Goal: Information Seeking & Learning: Check status

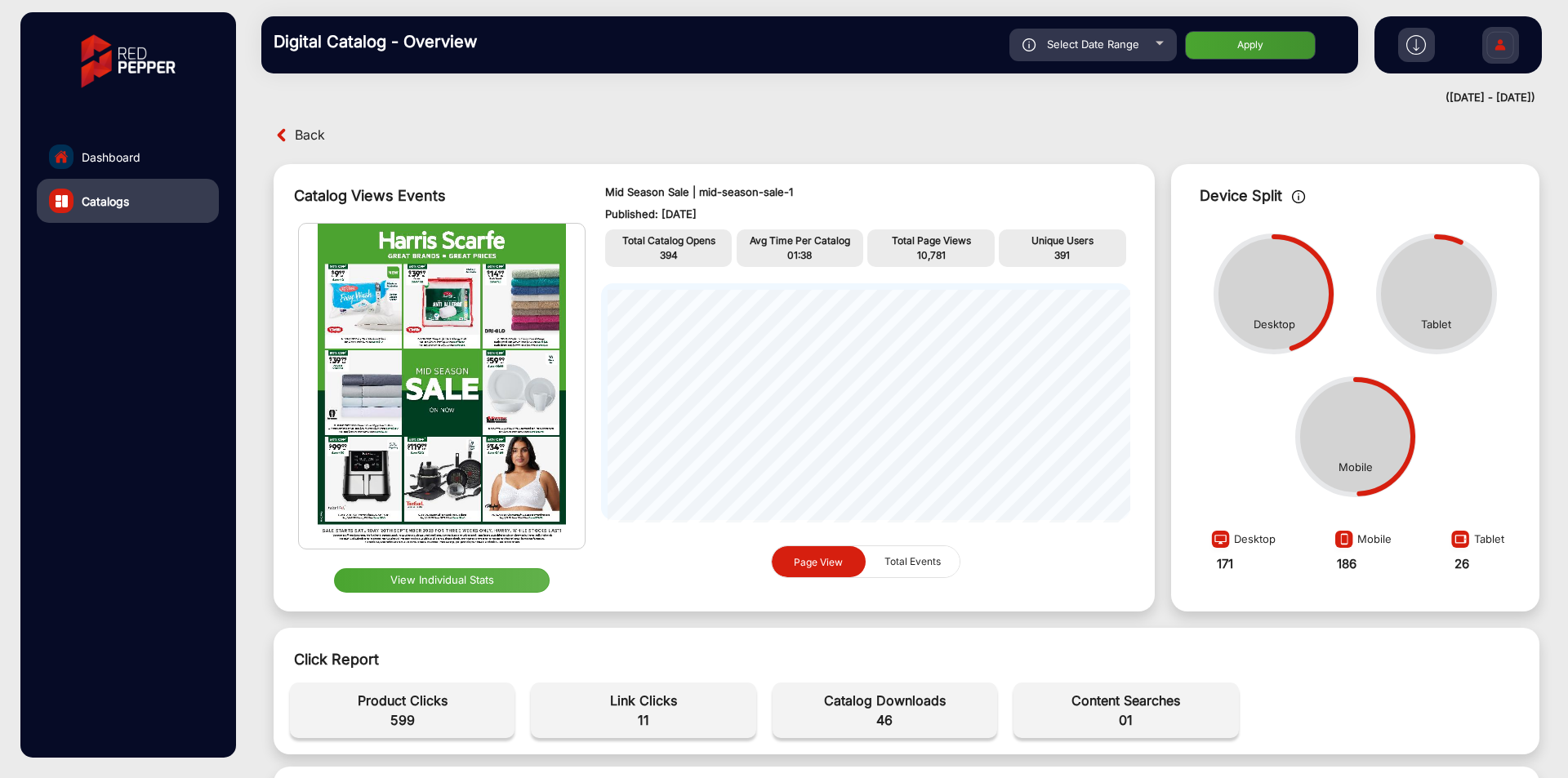
click at [140, 165] on link "Dashboard" at bounding box center [127, 157] width 182 height 44
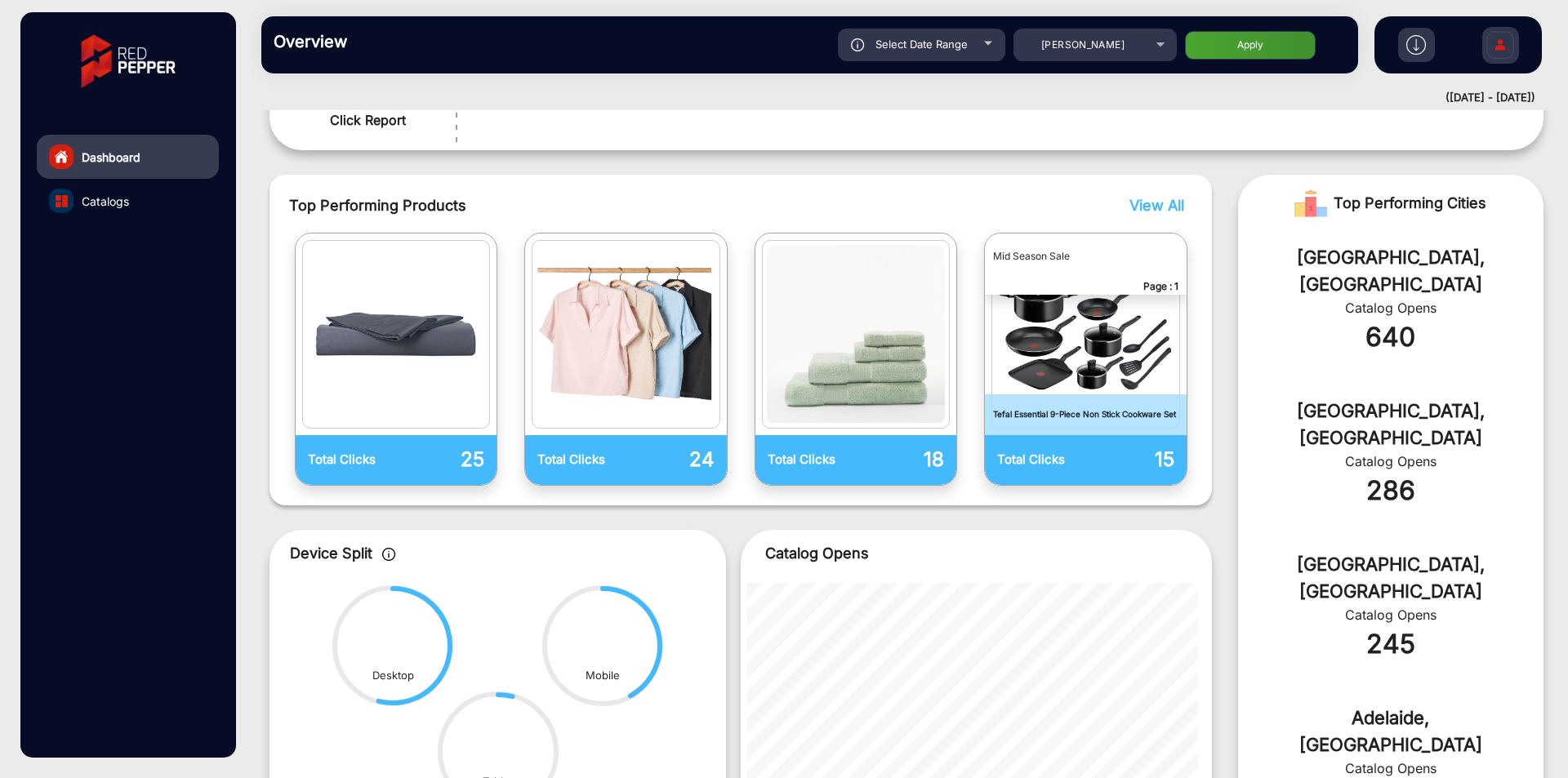
scroll to position [572, 0]
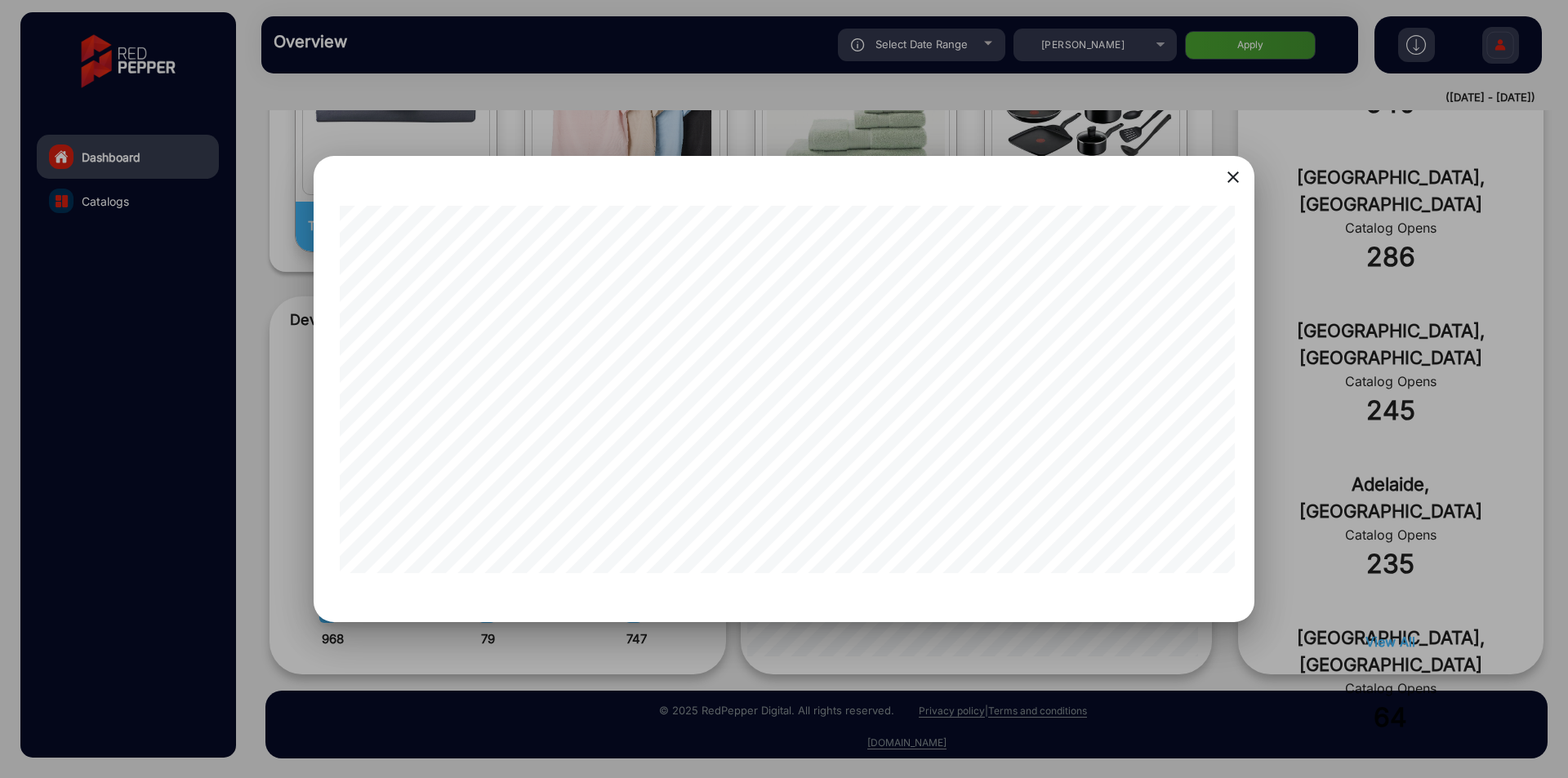
click at [1230, 177] on mat-icon "close" at bounding box center [1233, 176] width 20 height 20
click at [1040, 653] on div at bounding box center [784, 389] width 1568 height 778
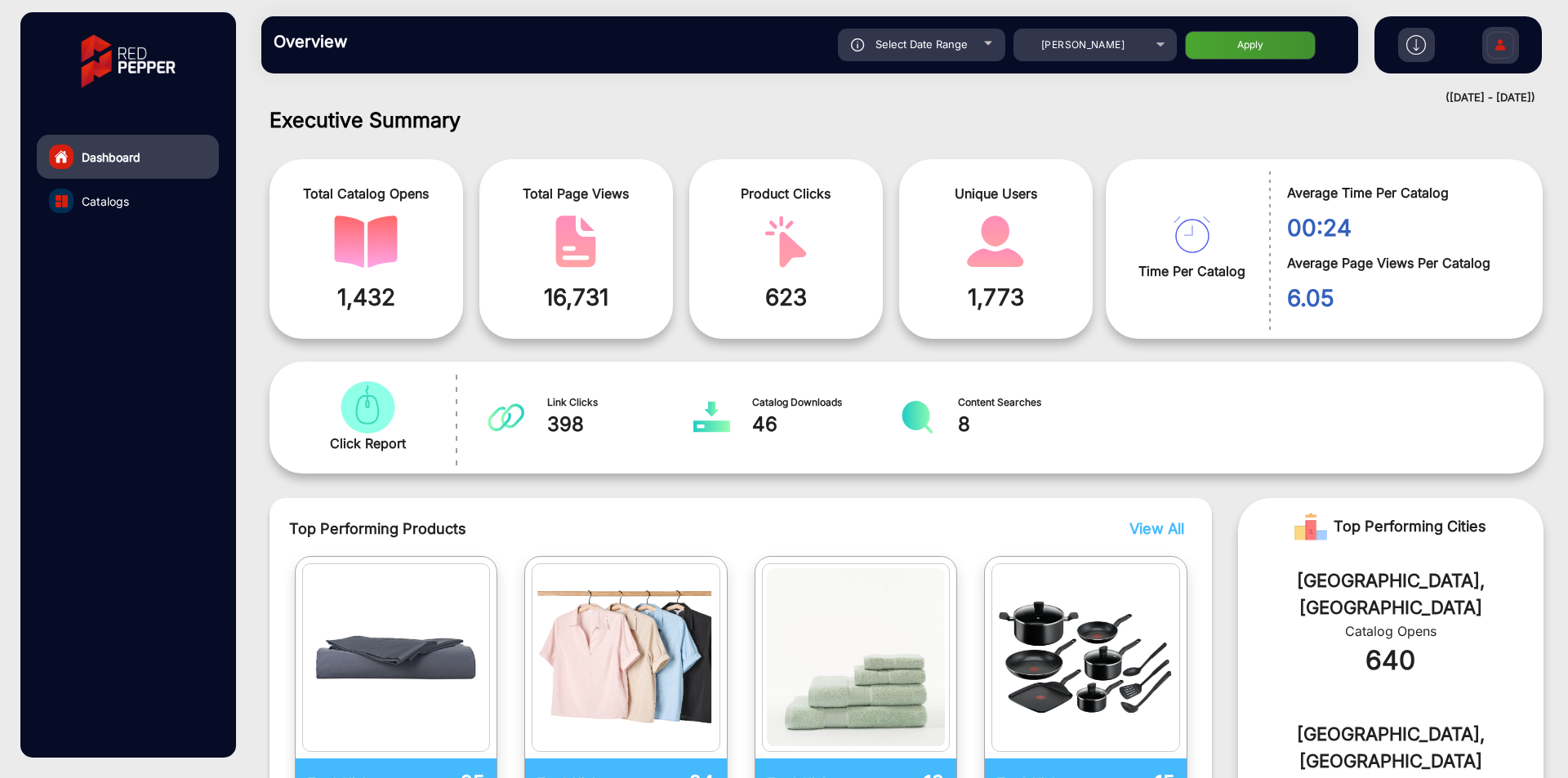
scroll to position [0, 0]
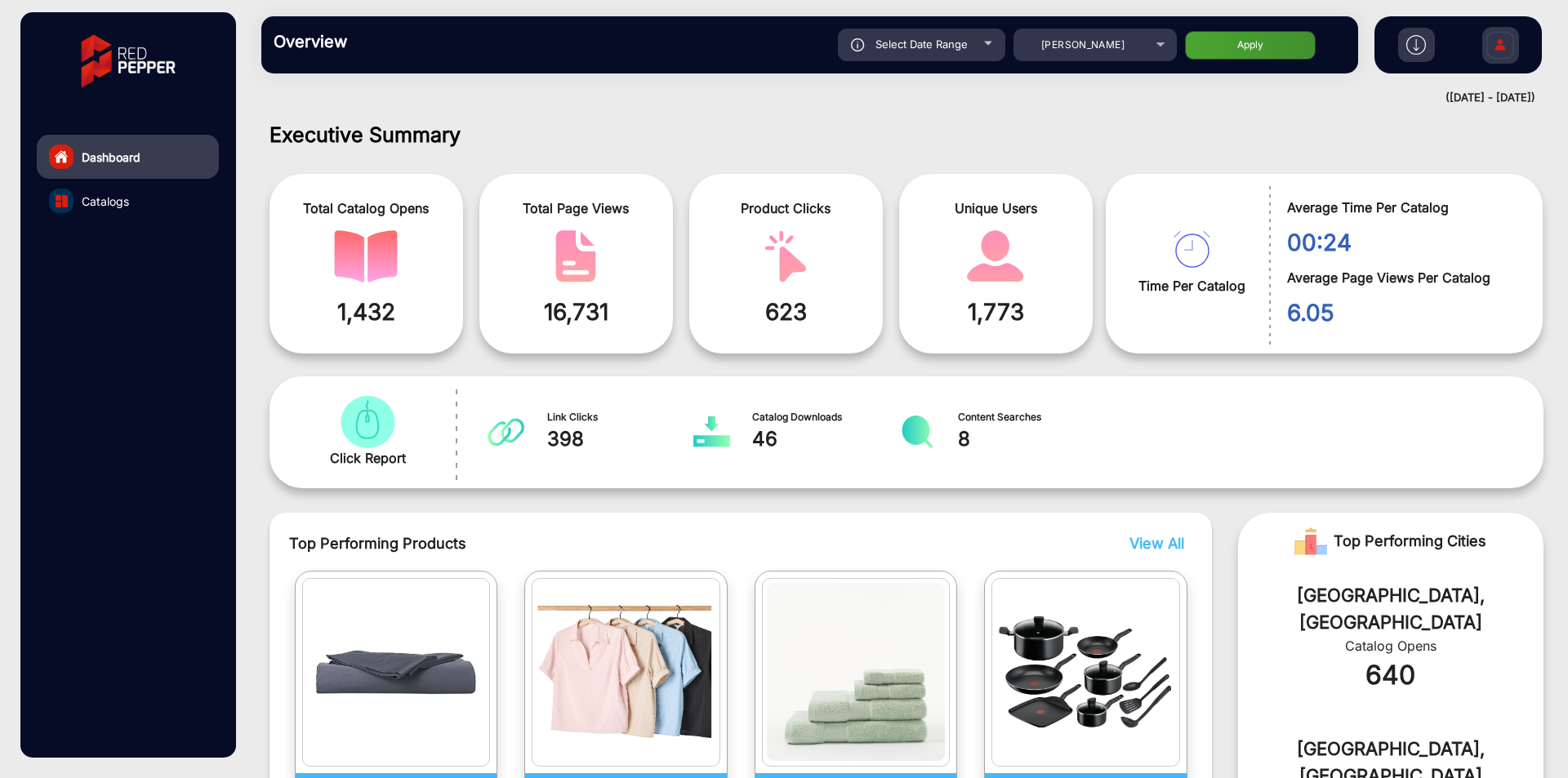
click at [940, 35] on div "Select Date Range" at bounding box center [921, 45] width 167 height 33
type input "[DATE]"
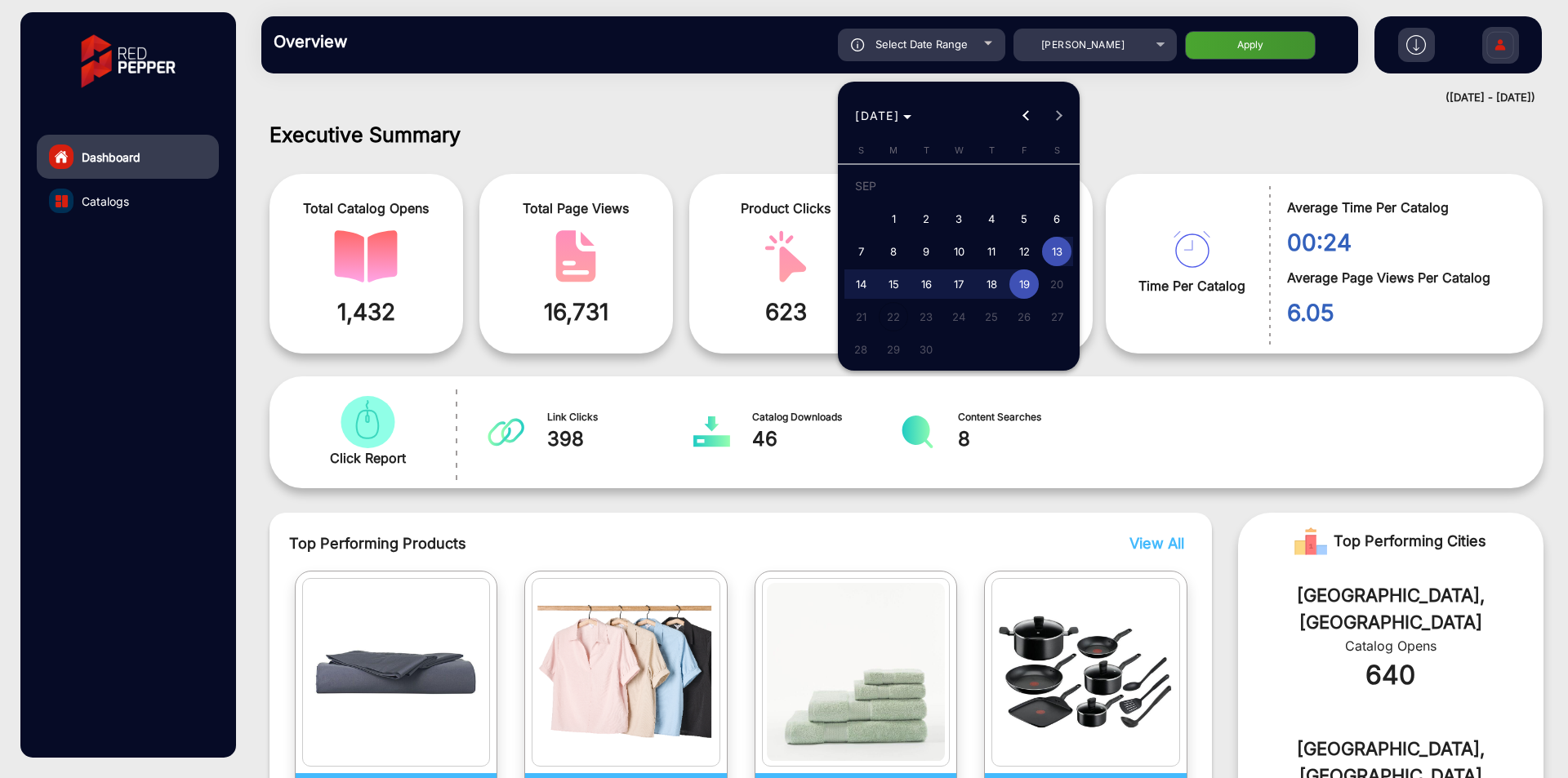
click at [897, 205] on span "1" at bounding box center [893, 219] width 30 height 30
type input "[DATE]"
click at [970, 53] on div at bounding box center [784, 389] width 1568 height 778
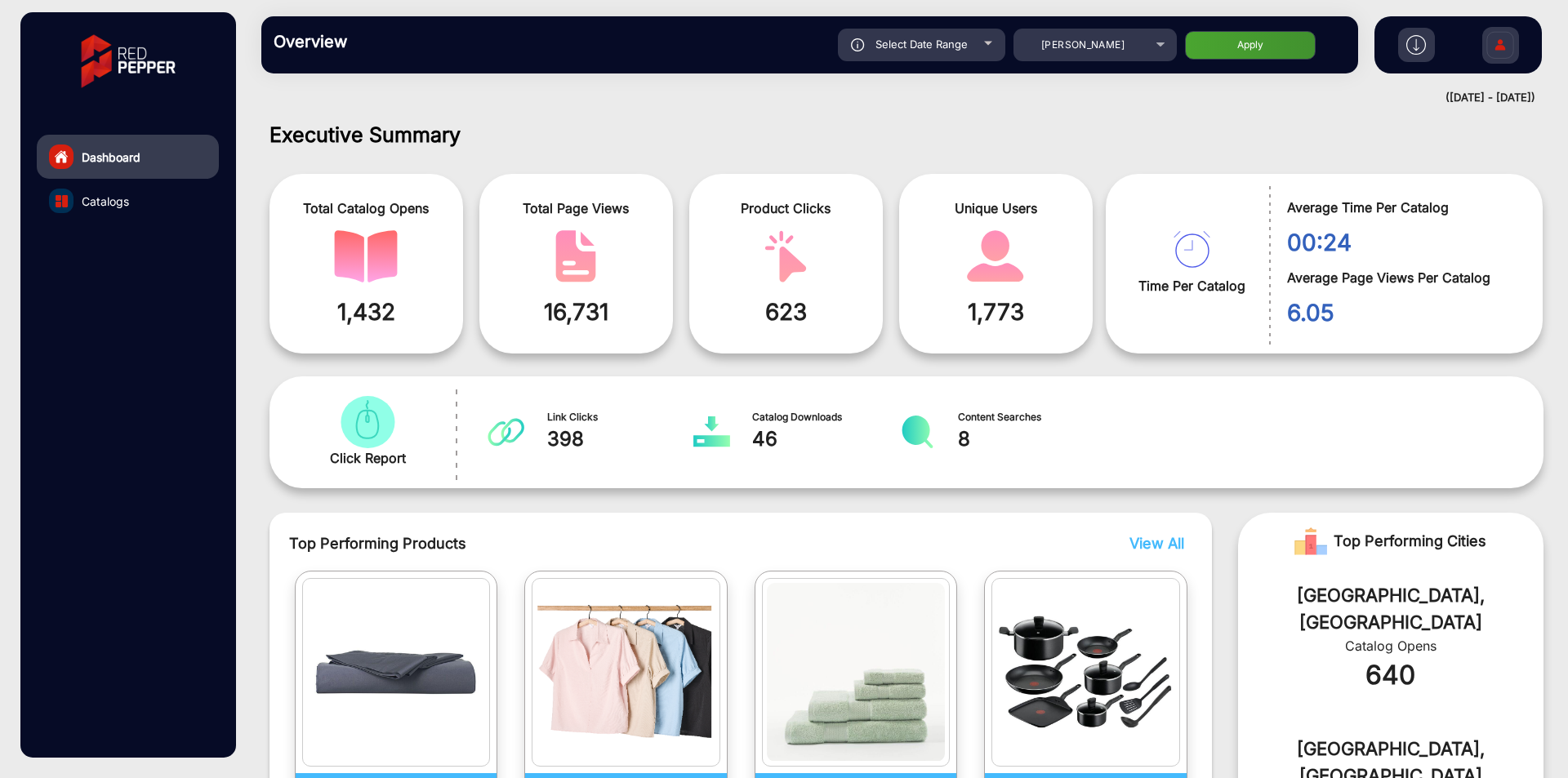
click at [965, 46] on span "Select Date Range" at bounding box center [921, 43] width 92 height 13
type input "[DATE]"
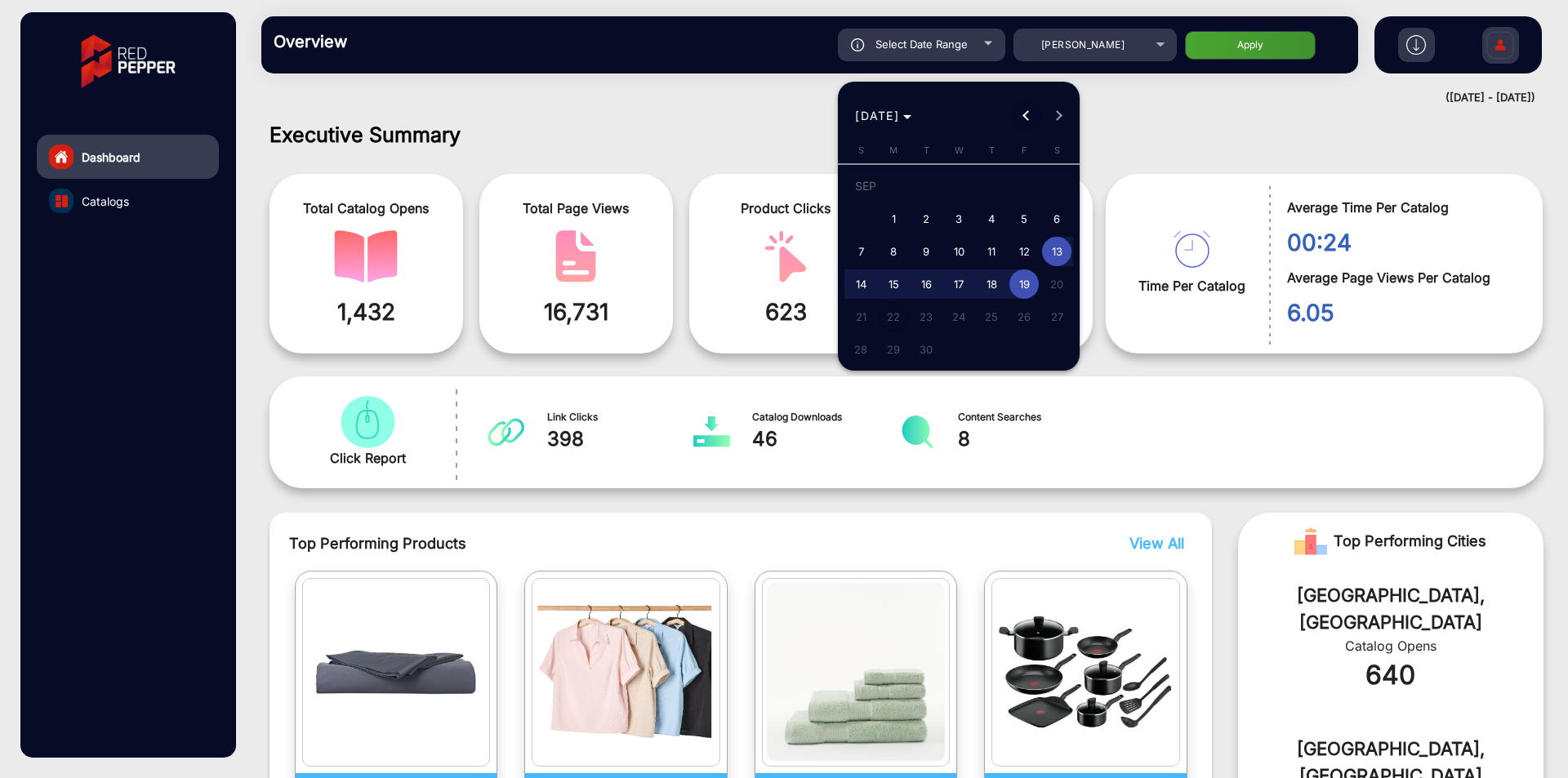
click at [1028, 111] on button "Previous month" at bounding box center [1027, 115] width 33 height 33
click at [1020, 186] on span "1" at bounding box center [1024, 188] width 30 height 33
type input "[DATE]"
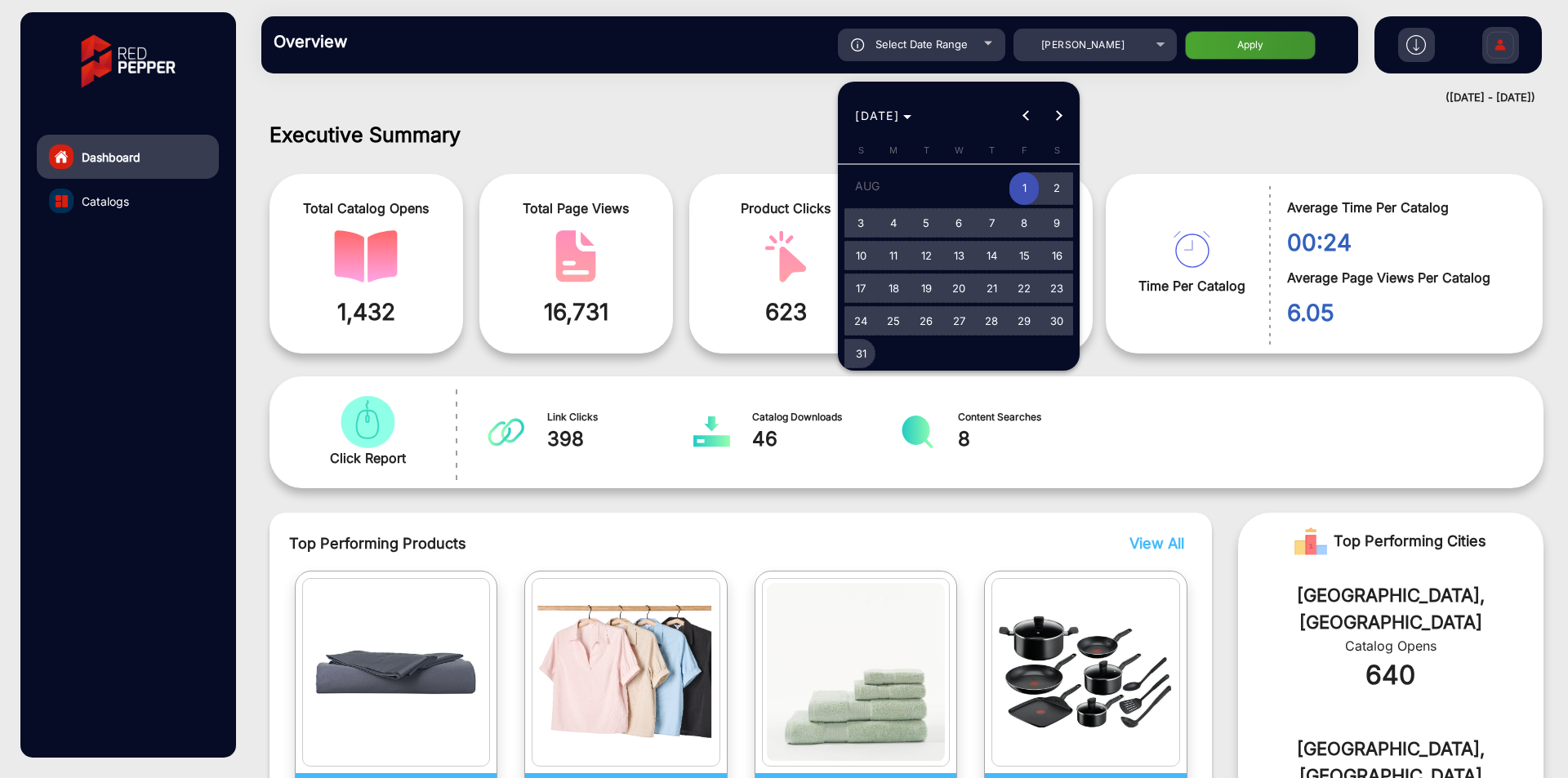
click at [872, 350] on span "31" at bounding box center [860, 353] width 30 height 30
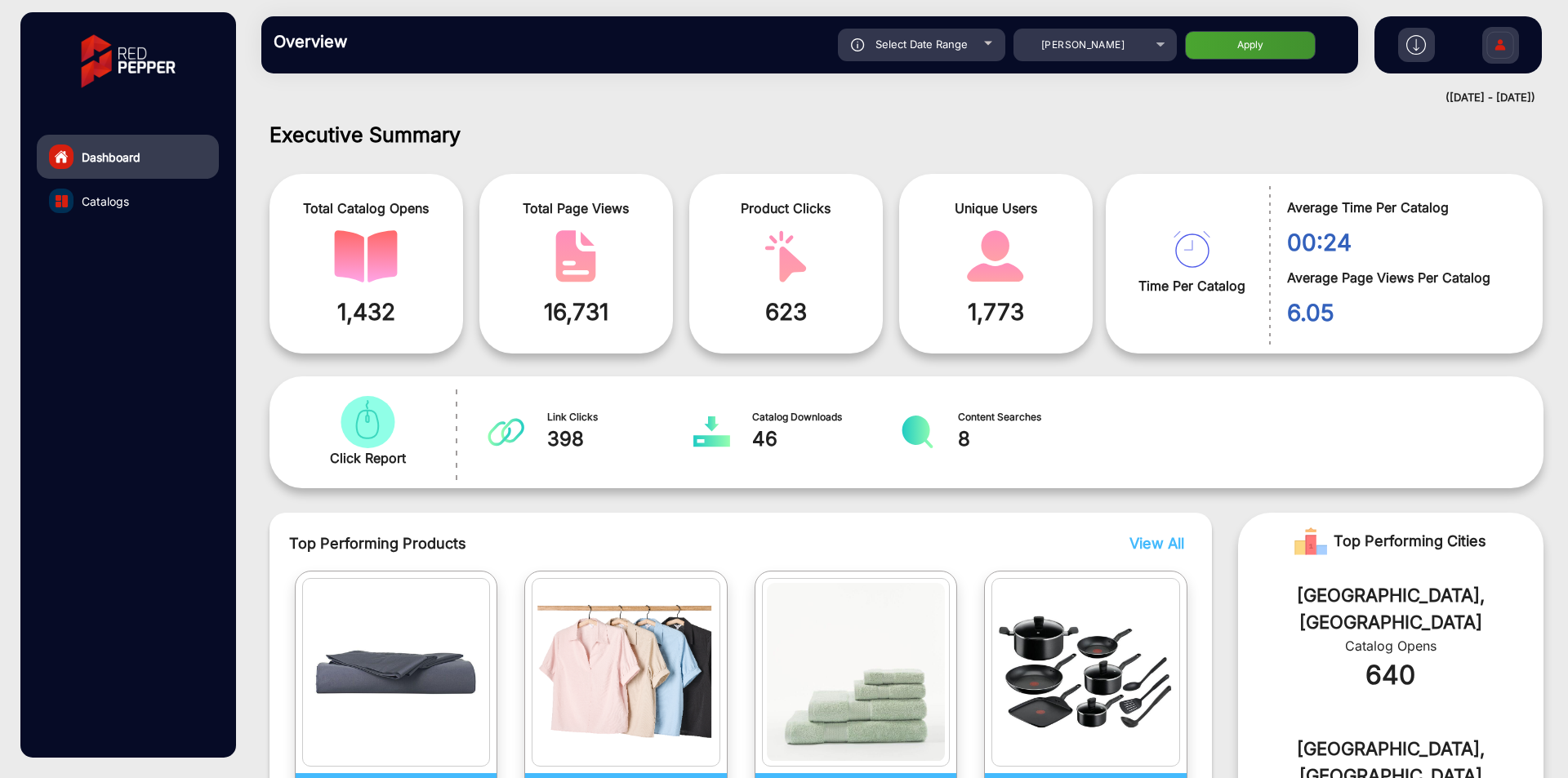
type input "[DATE]"
click at [1240, 36] on button "Apply" at bounding box center [1251, 46] width 131 height 29
type input "[DATE]"
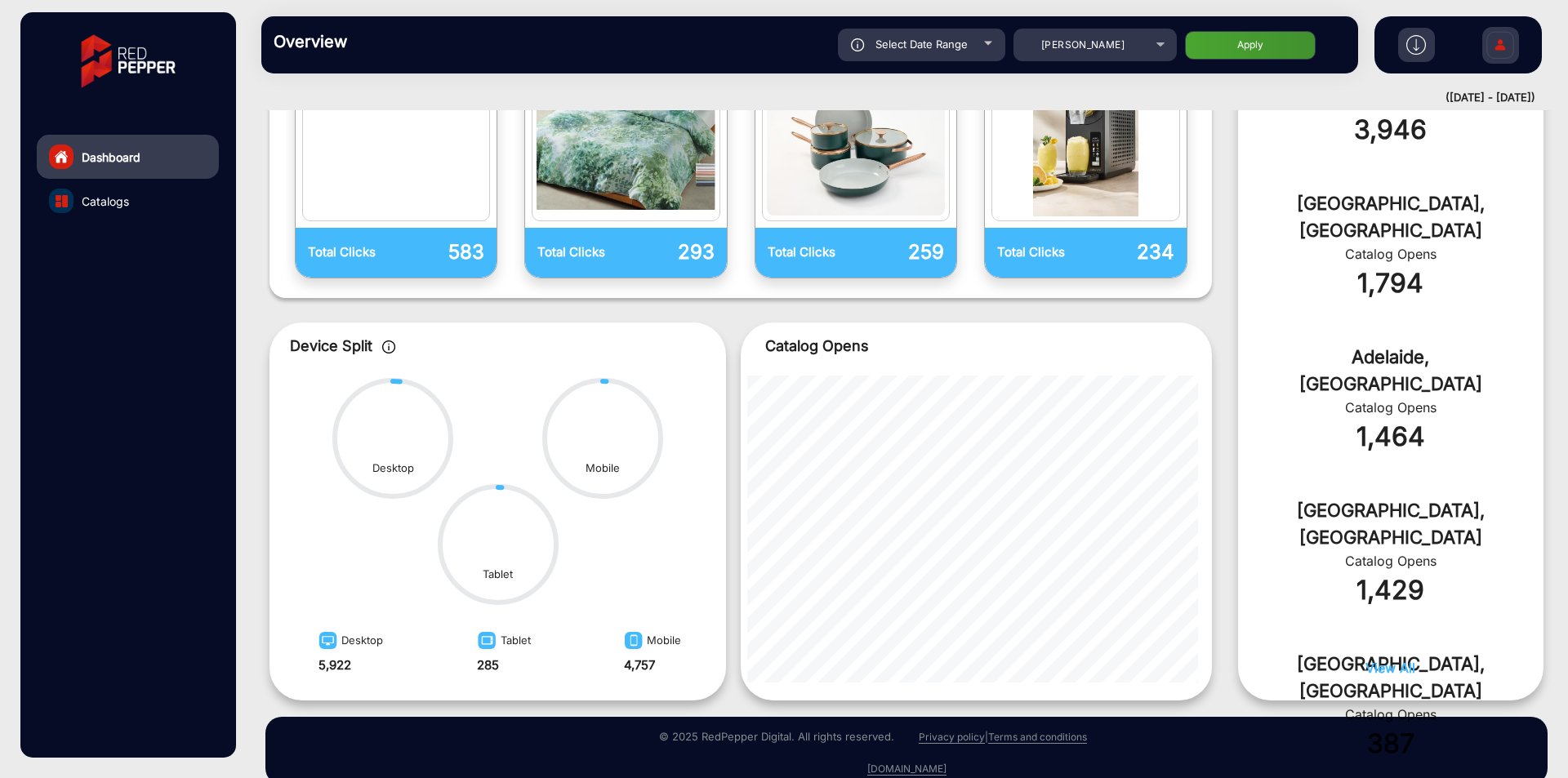
scroll to position [569, 0]
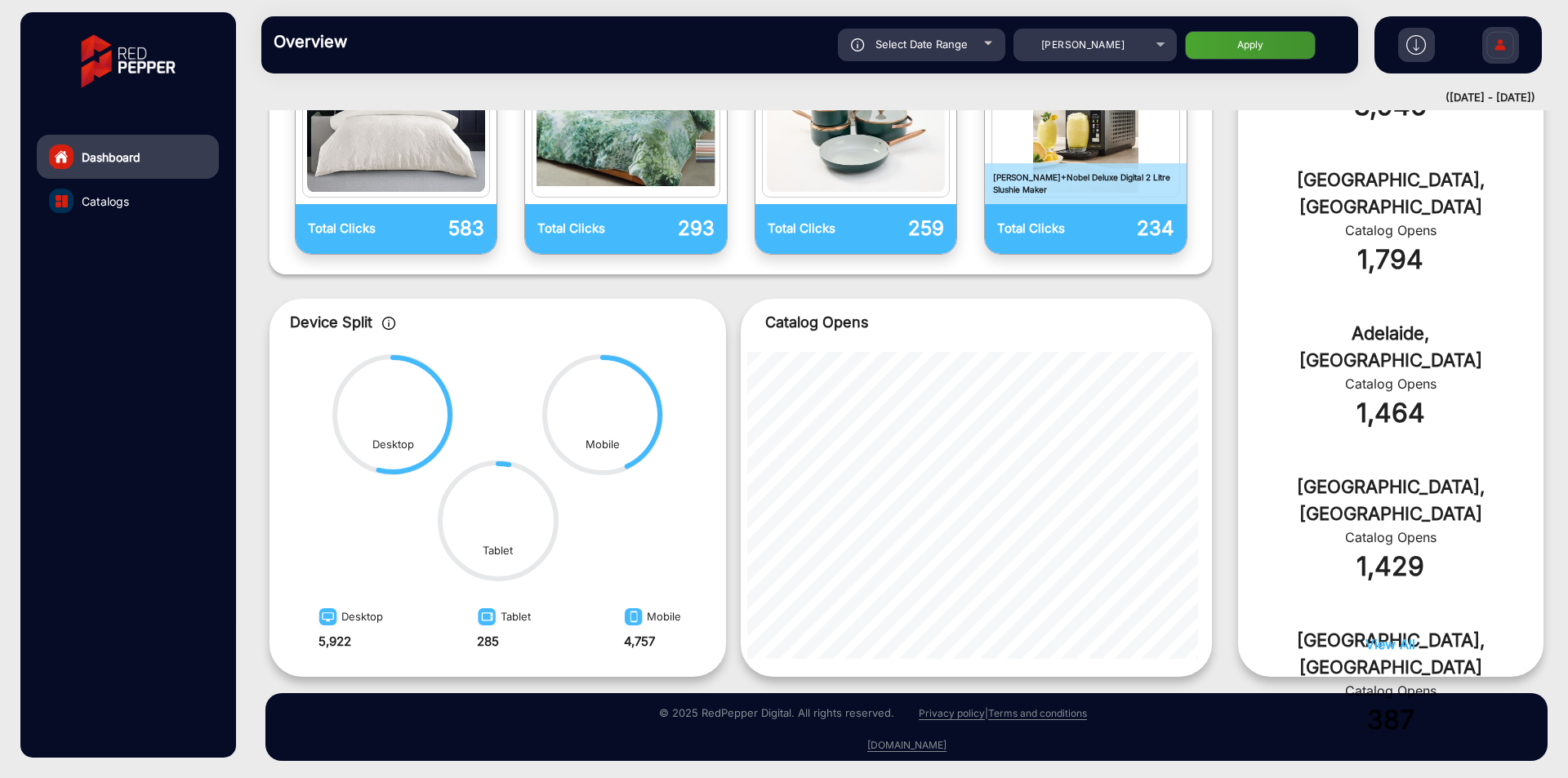
click at [937, 49] on span "Select Date Range" at bounding box center [921, 43] width 92 height 13
type input "[DATE]"
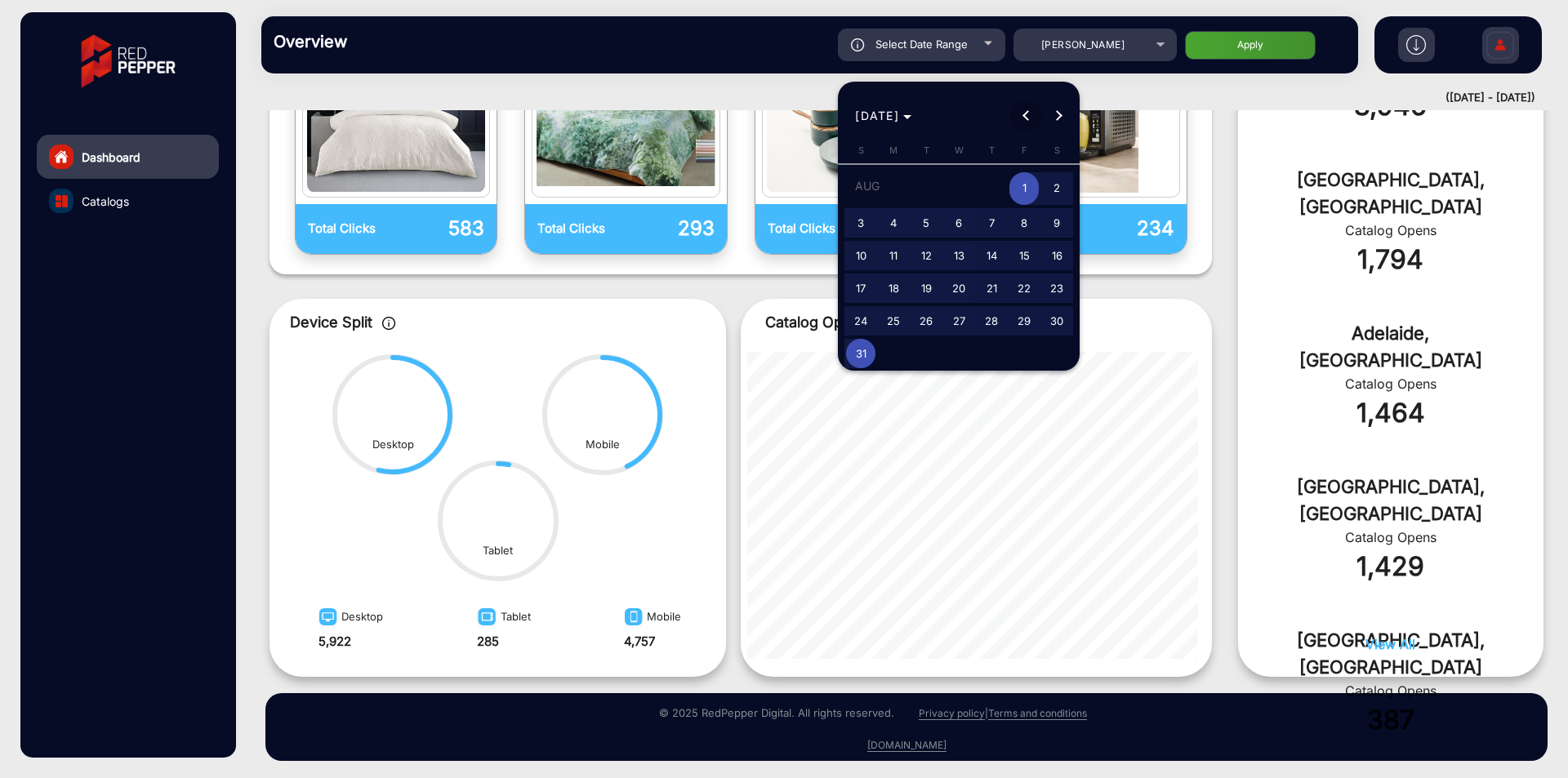
click at [1013, 117] on span "Previous month" at bounding box center [1027, 115] width 33 height 33
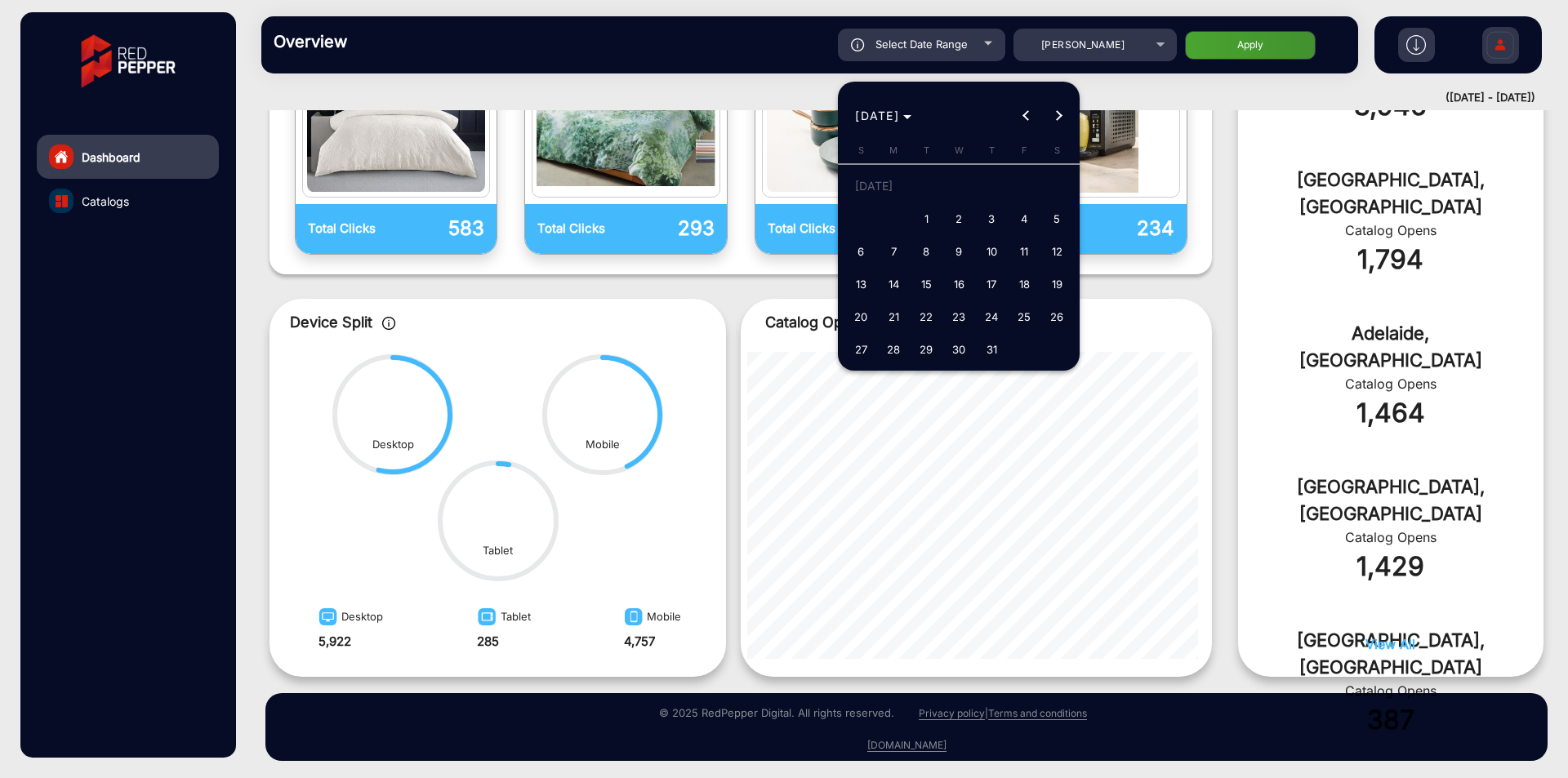
click at [940, 221] on span "1" at bounding box center [926, 219] width 30 height 30
type input "[DATE]"
click at [1049, 122] on span "Next month" at bounding box center [1059, 115] width 33 height 33
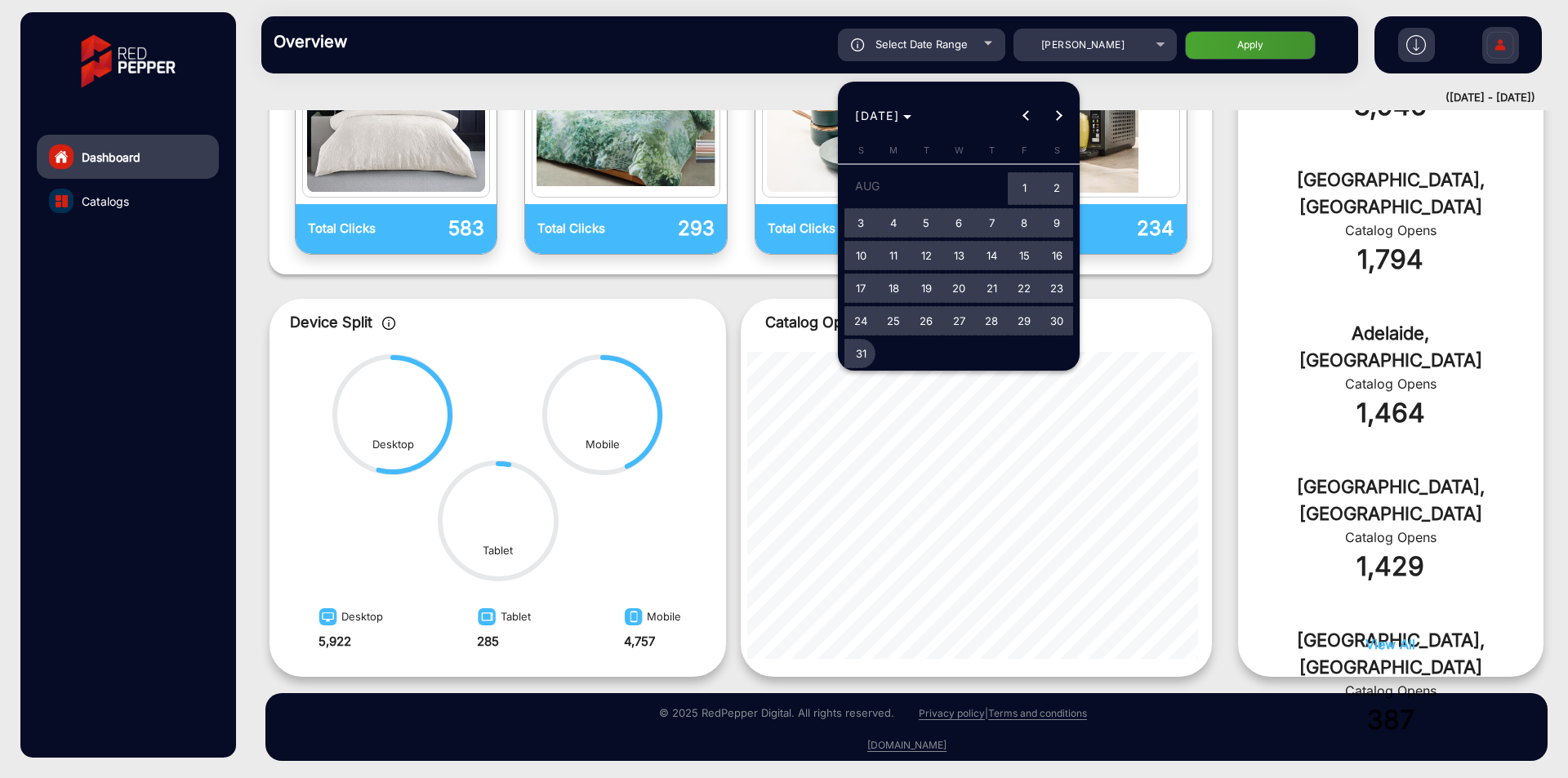
click at [845, 361] on button "31" at bounding box center [860, 354] width 33 height 33
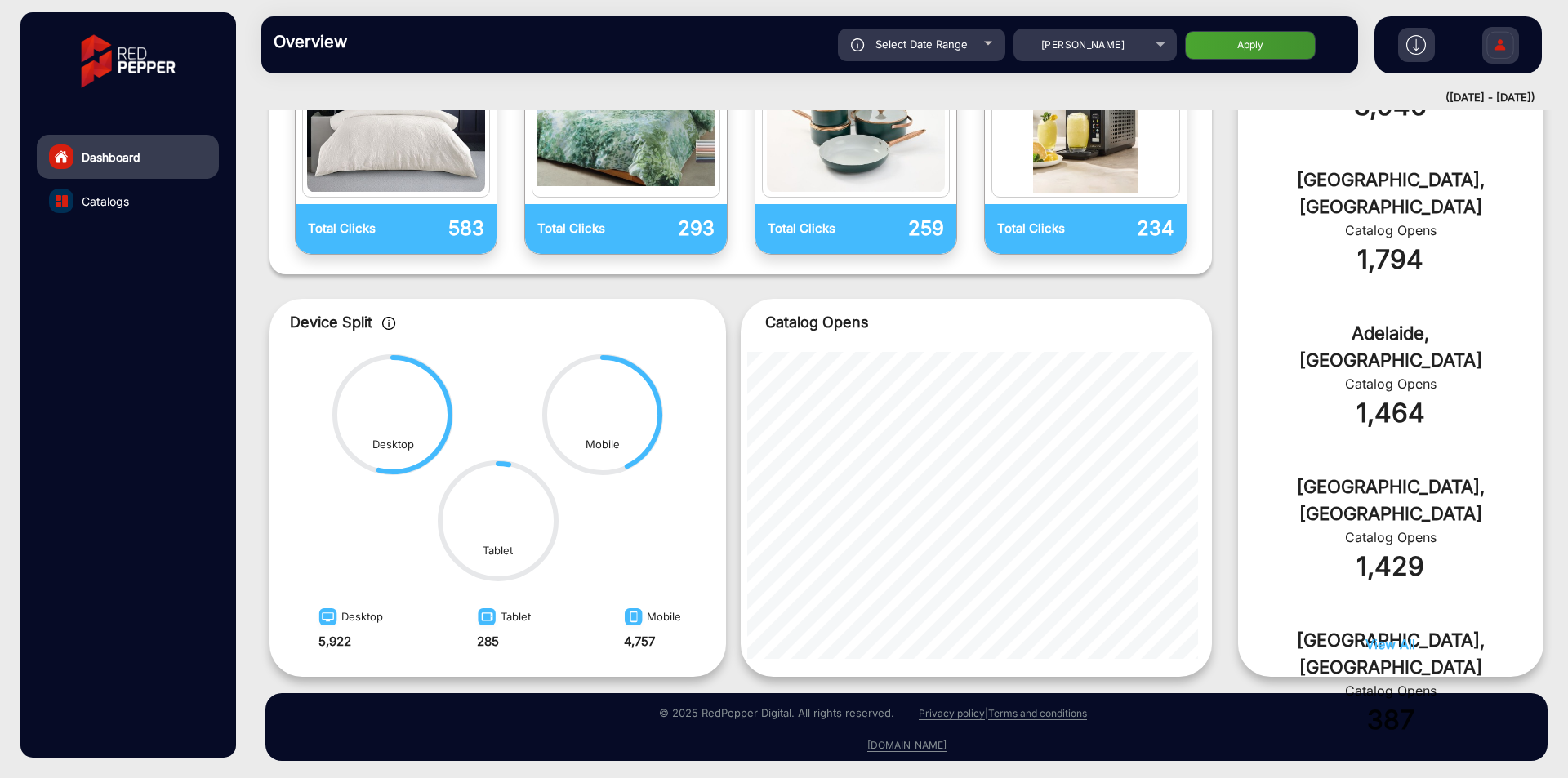
type input "[DATE]"
click at [1231, 44] on button "Apply" at bounding box center [1251, 46] width 131 height 29
type input "[DATE]"
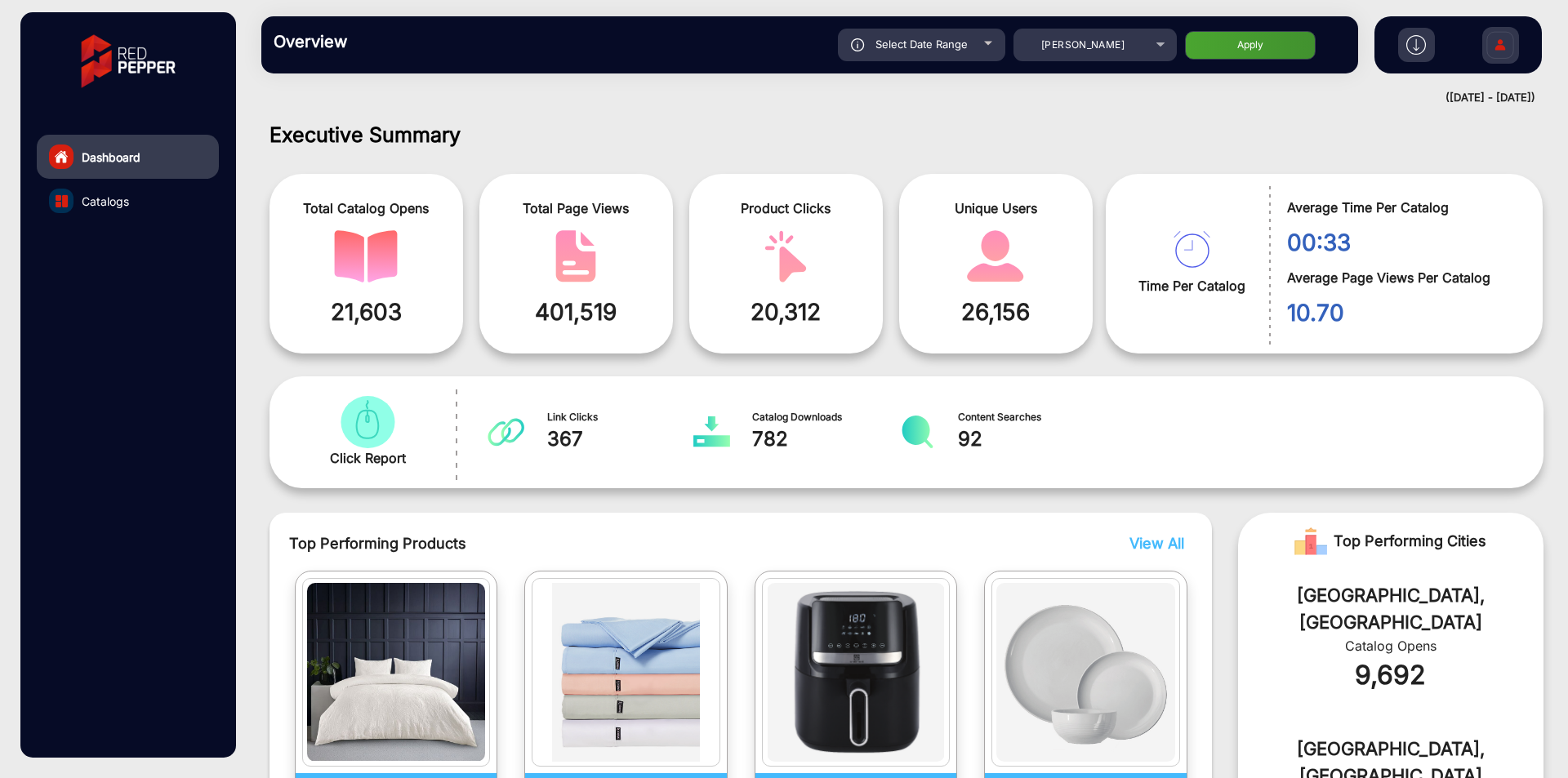
scroll to position [572, 0]
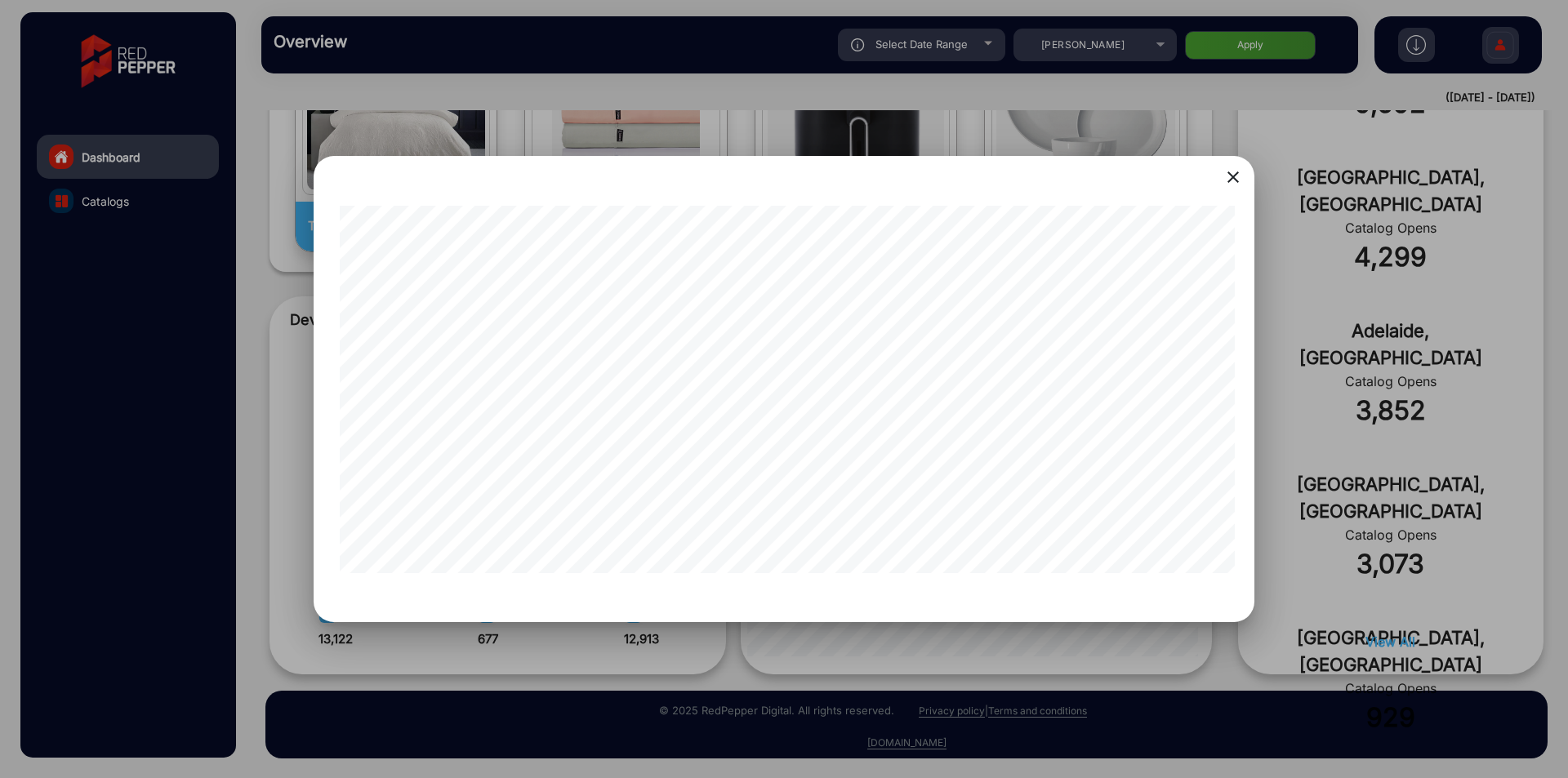
click at [877, 599] on div "close" at bounding box center [784, 389] width 941 height 467
click at [1336, 538] on div at bounding box center [784, 389] width 1568 height 778
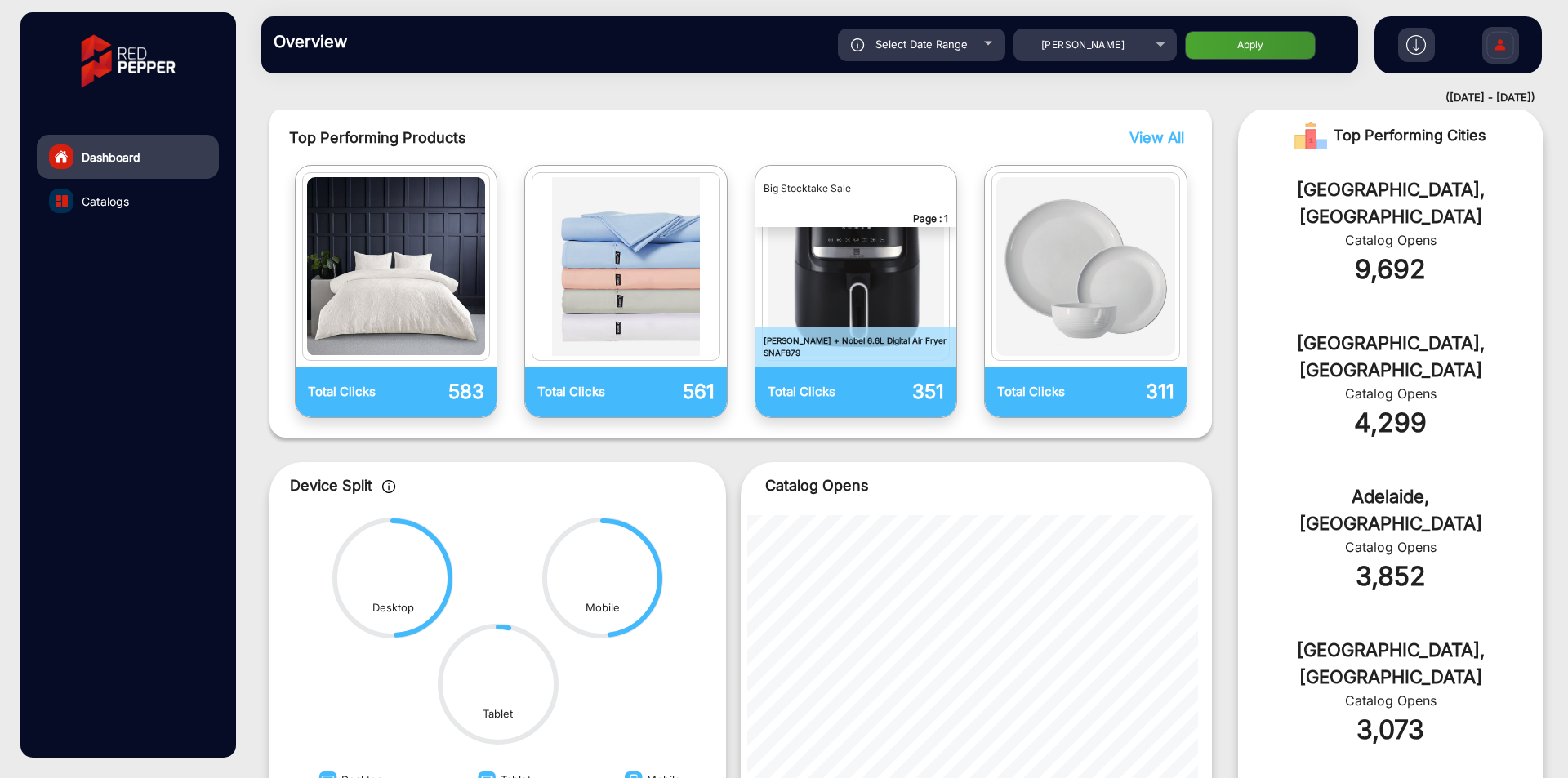
scroll to position [572, 0]
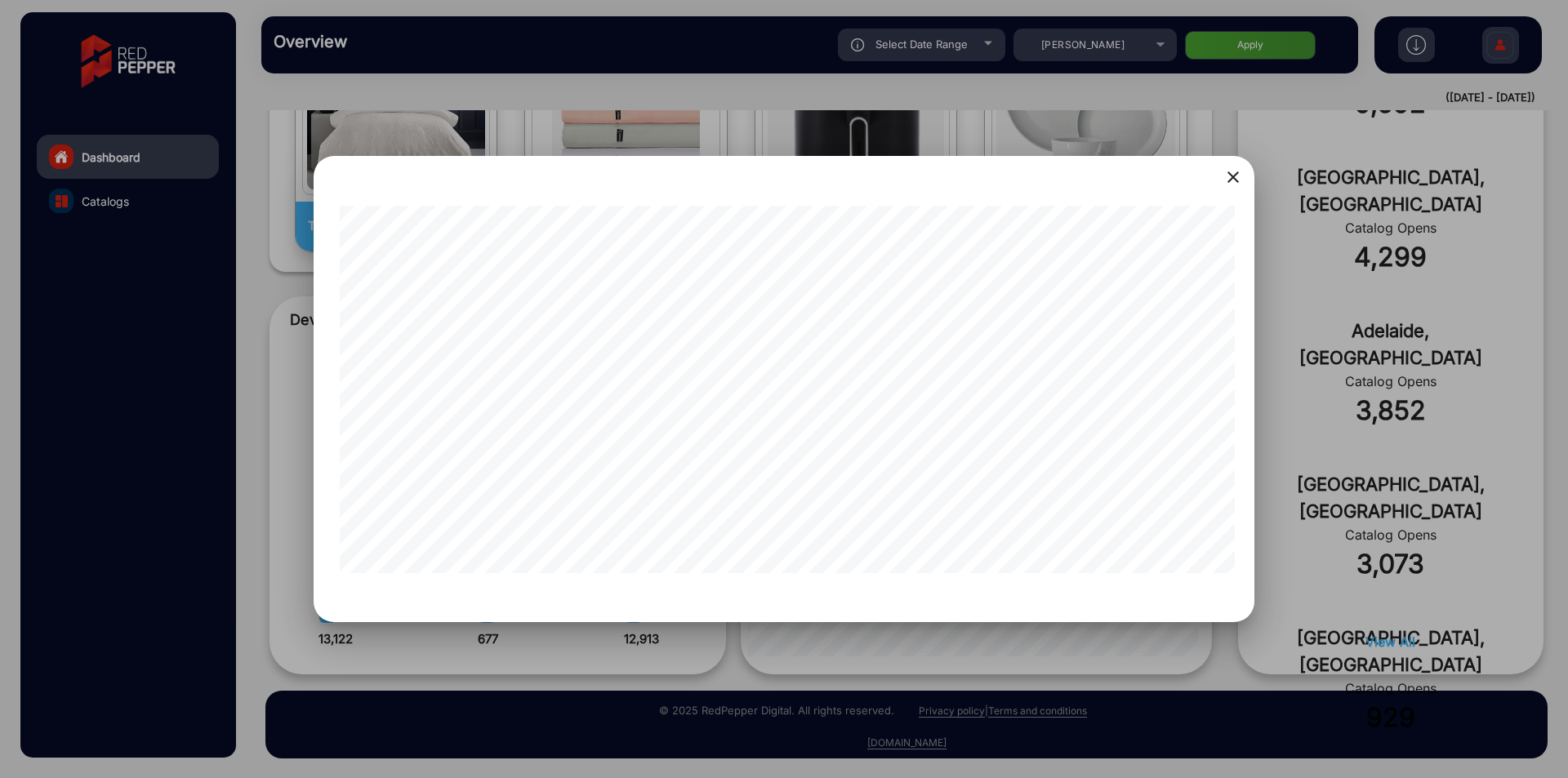
drag, startPoint x: 605, startPoint y: 578, endPoint x: 918, endPoint y: 590, distance: 313.2
click at [926, 588] on div "close" at bounding box center [784, 389] width 941 height 467
click at [842, 638] on div at bounding box center [784, 389] width 1568 height 778
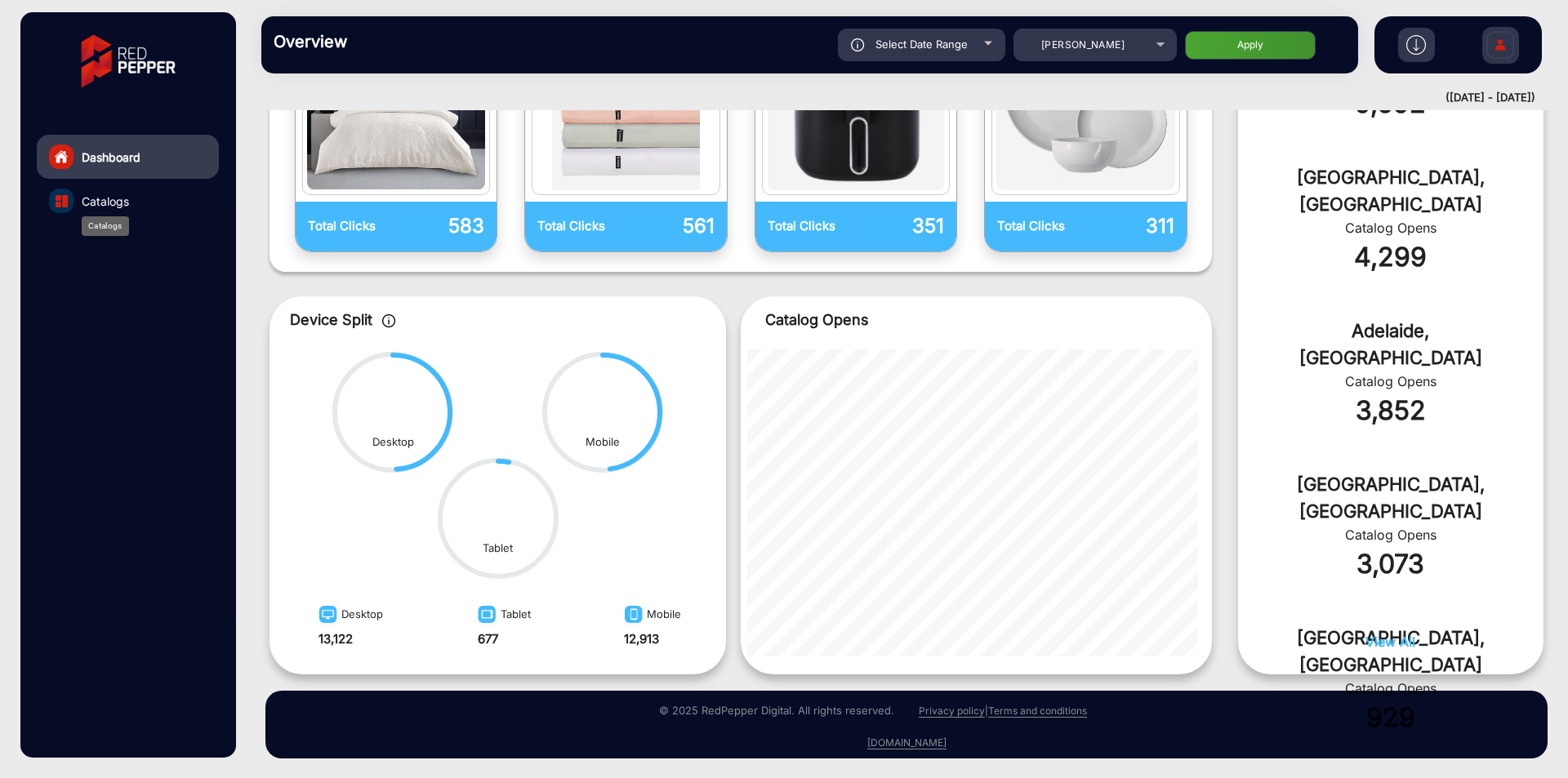
click at [105, 199] on span "Catalogs" at bounding box center [105, 201] width 48 height 17
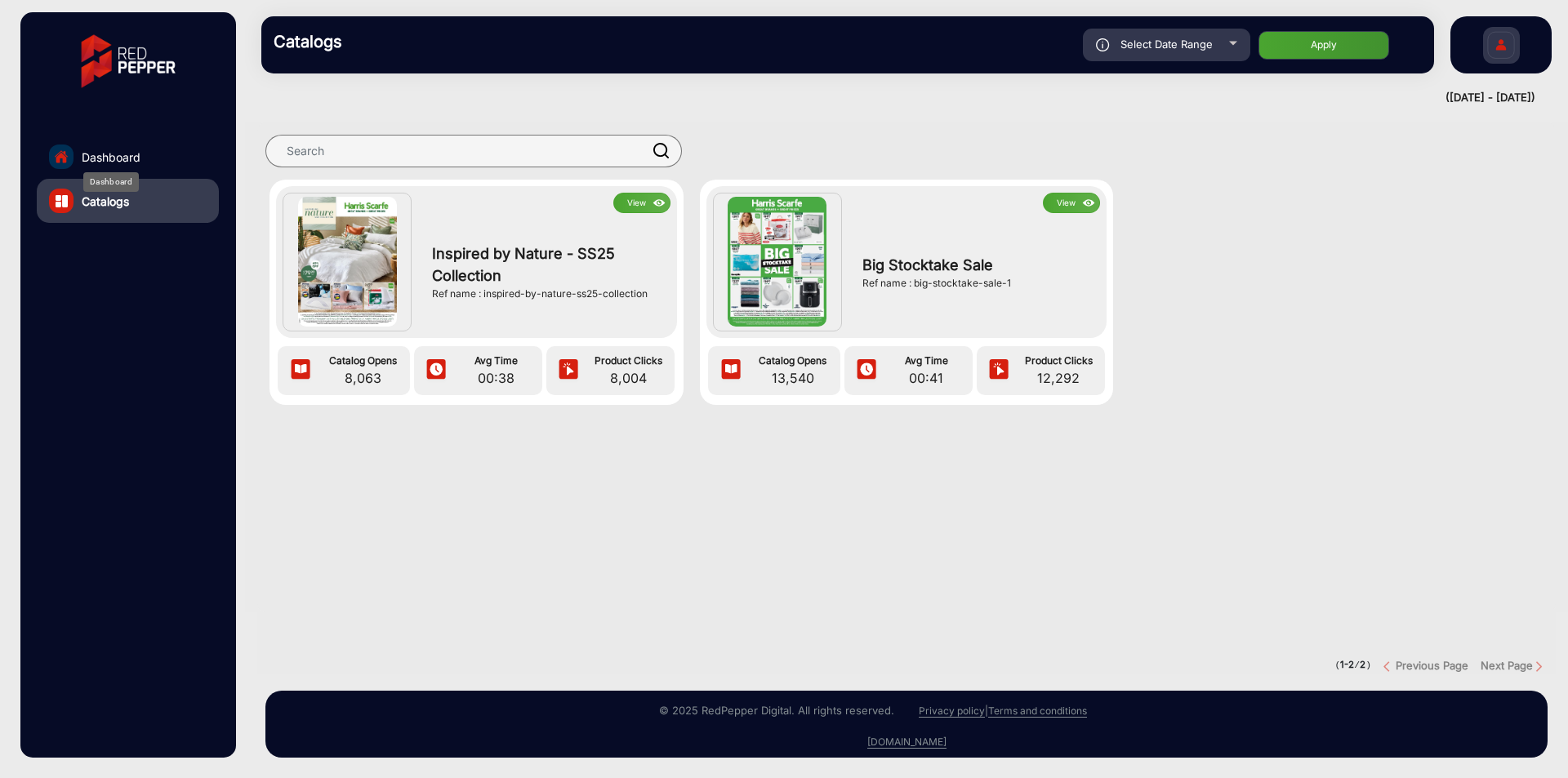
click at [114, 158] on span "Dashboard" at bounding box center [110, 157] width 59 height 17
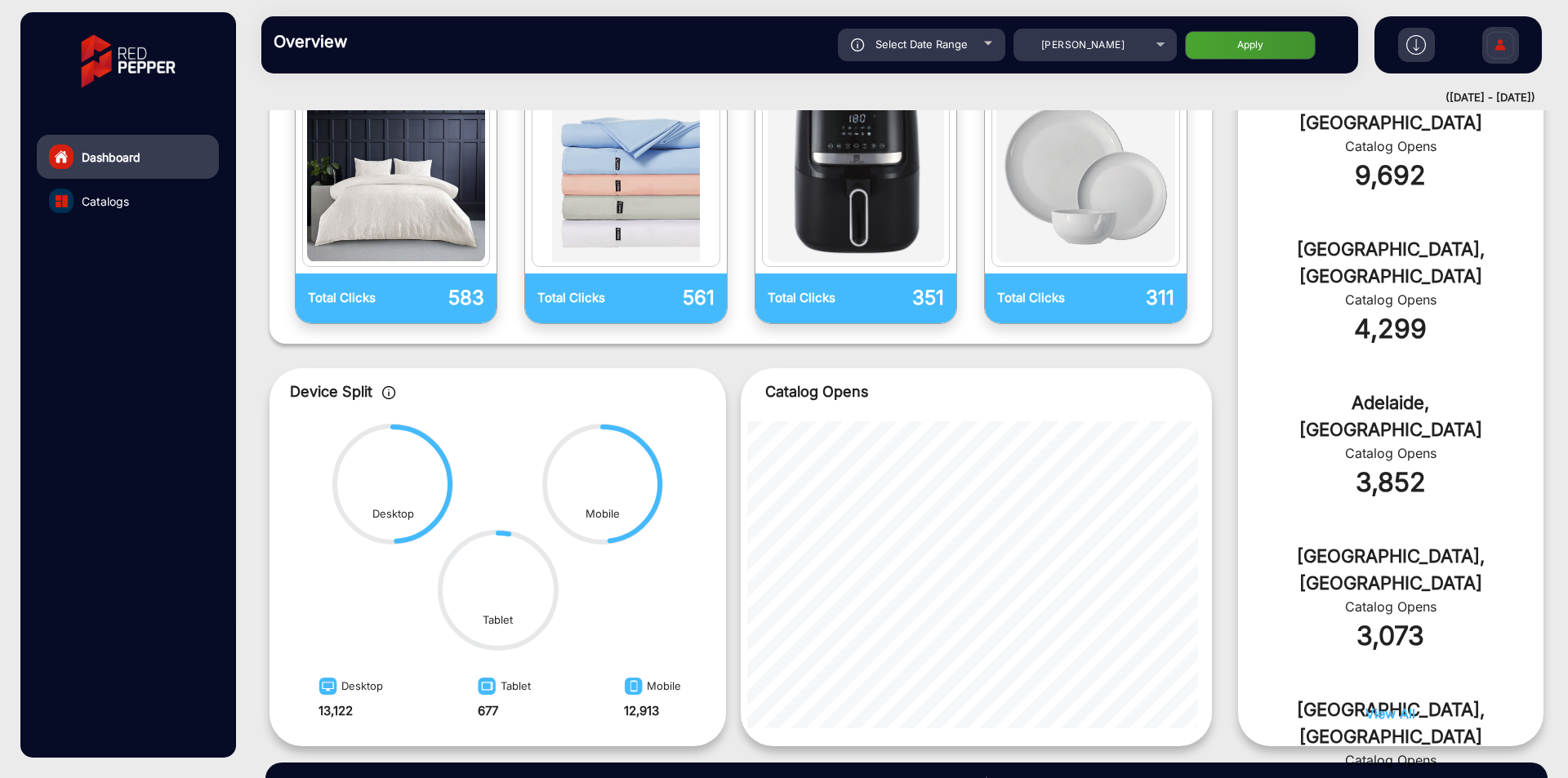
scroll to position [572, 0]
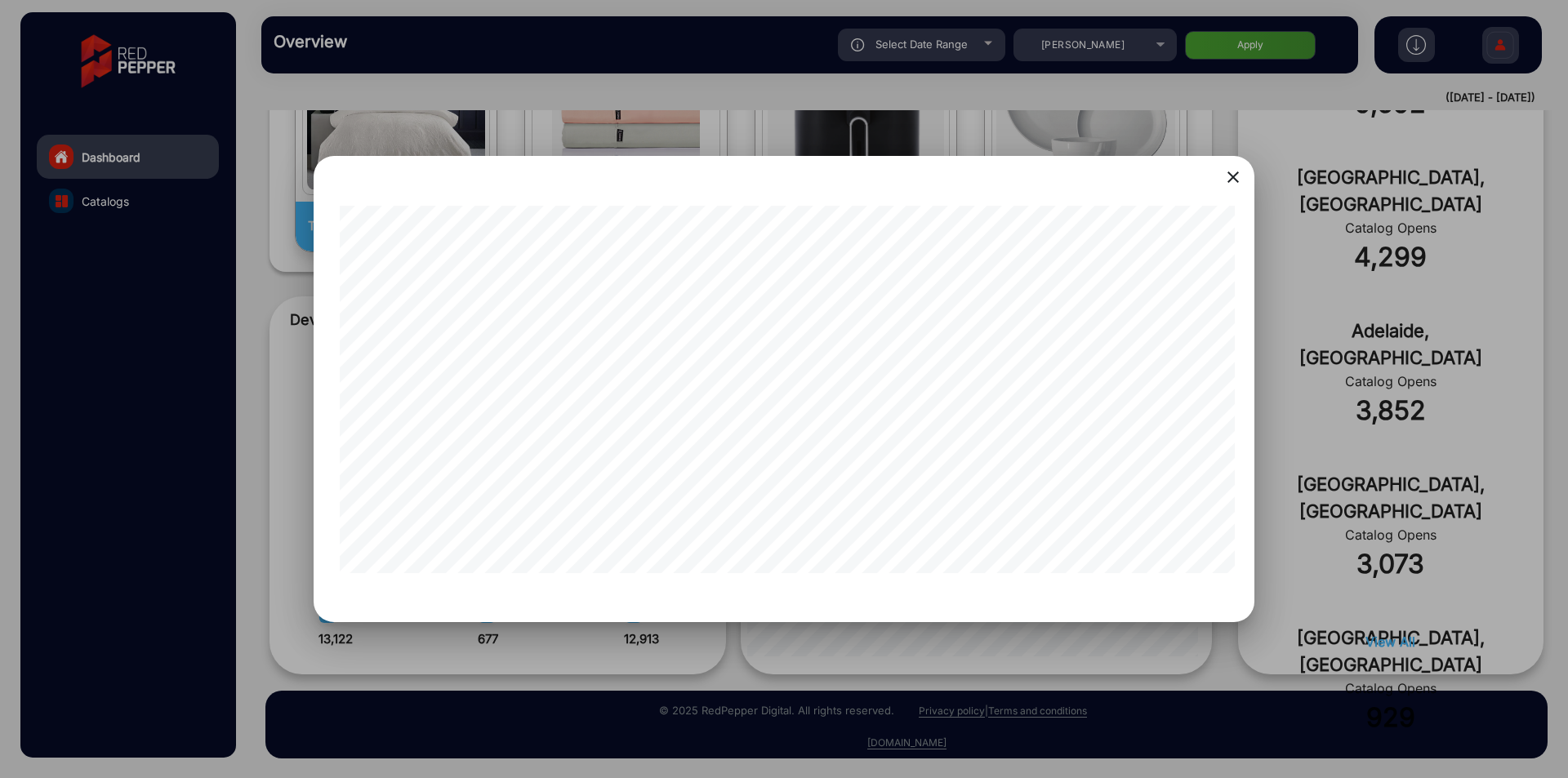
click at [1044, 643] on div at bounding box center [784, 389] width 1568 height 778
click at [1280, 539] on div at bounding box center [784, 389] width 1568 height 778
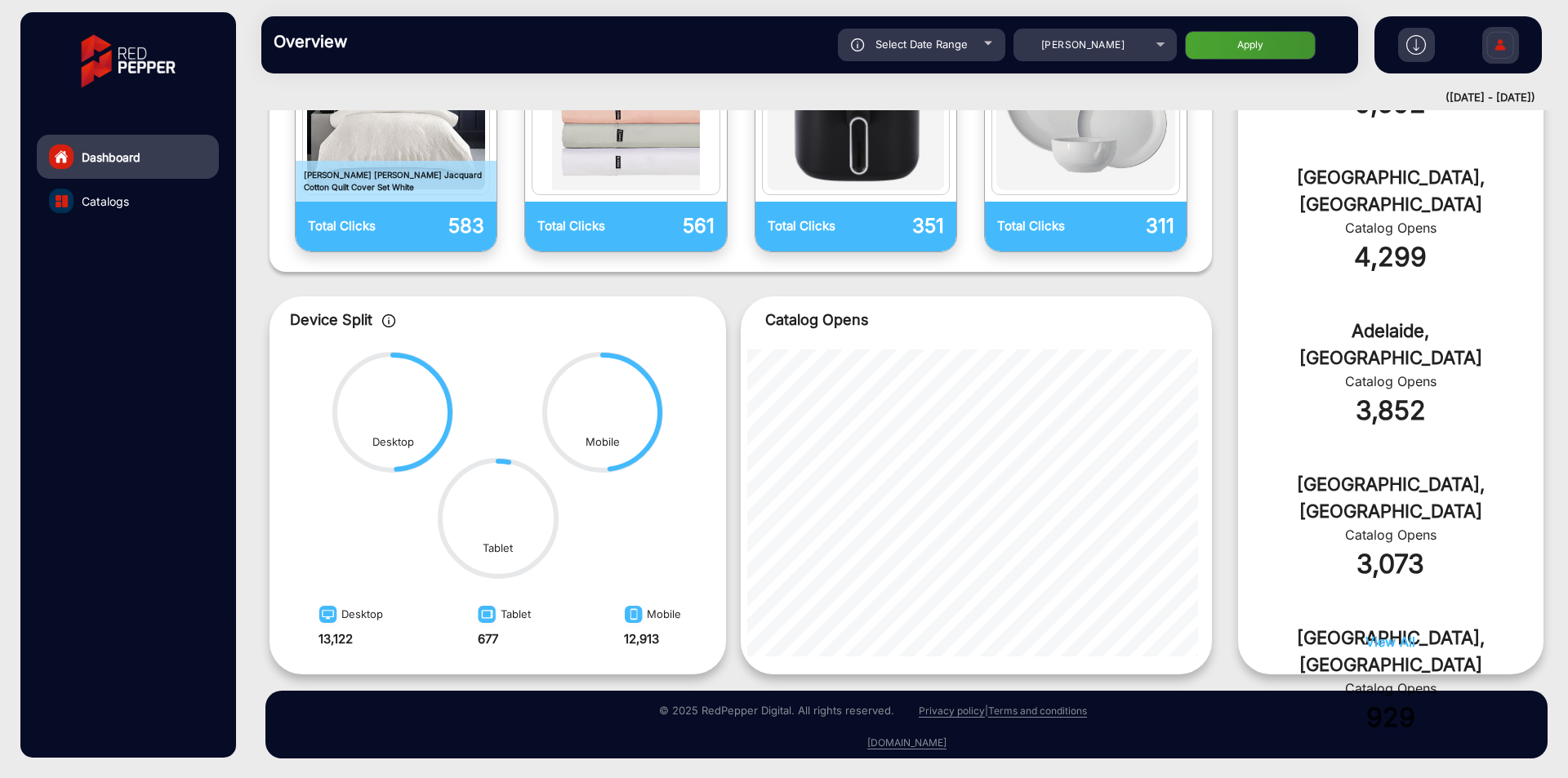
click at [146, 211] on link "Catalogs" at bounding box center [127, 201] width 182 height 44
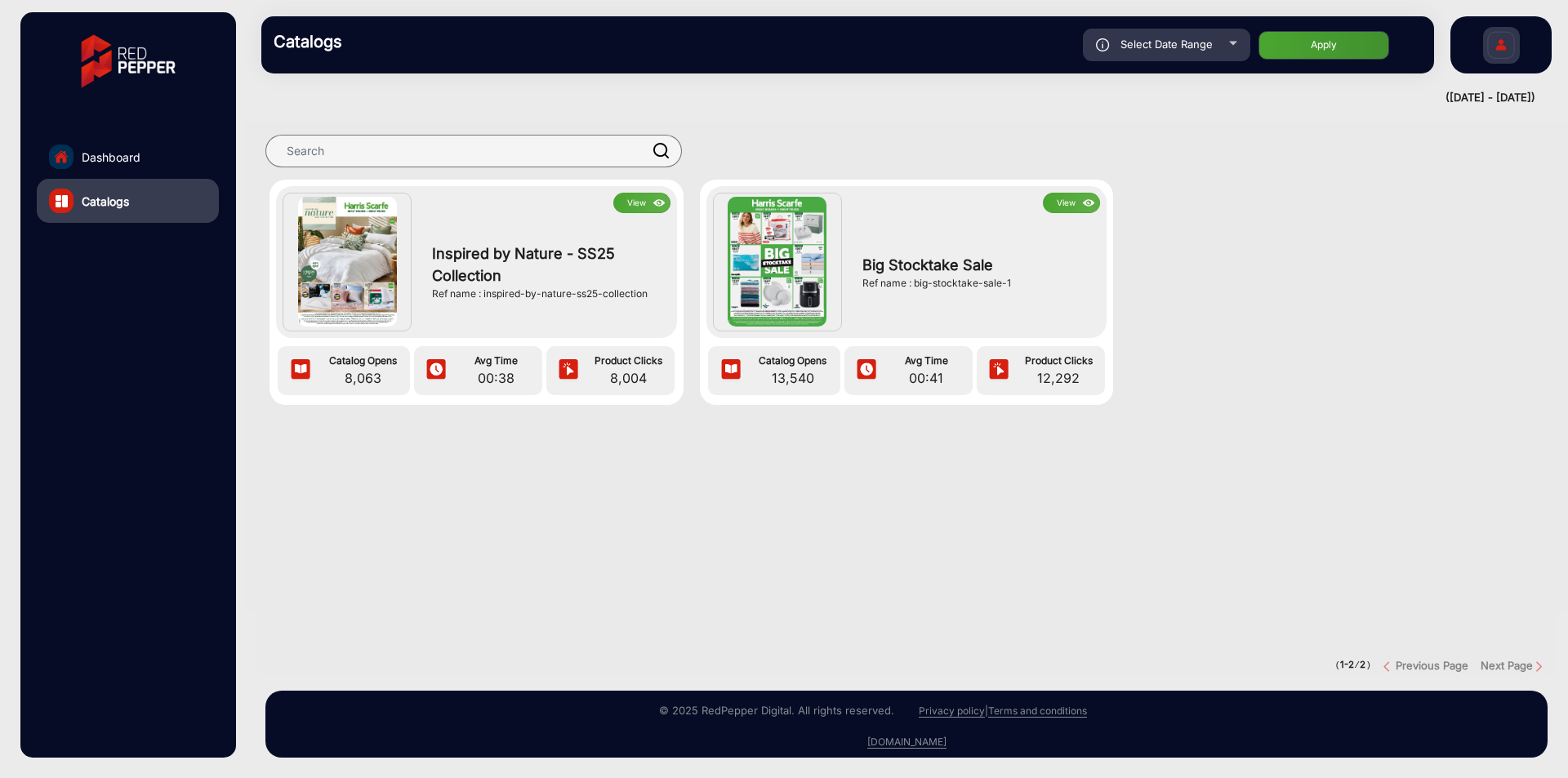
click at [642, 199] on button "View" at bounding box center [641, 203] width 57 height 20
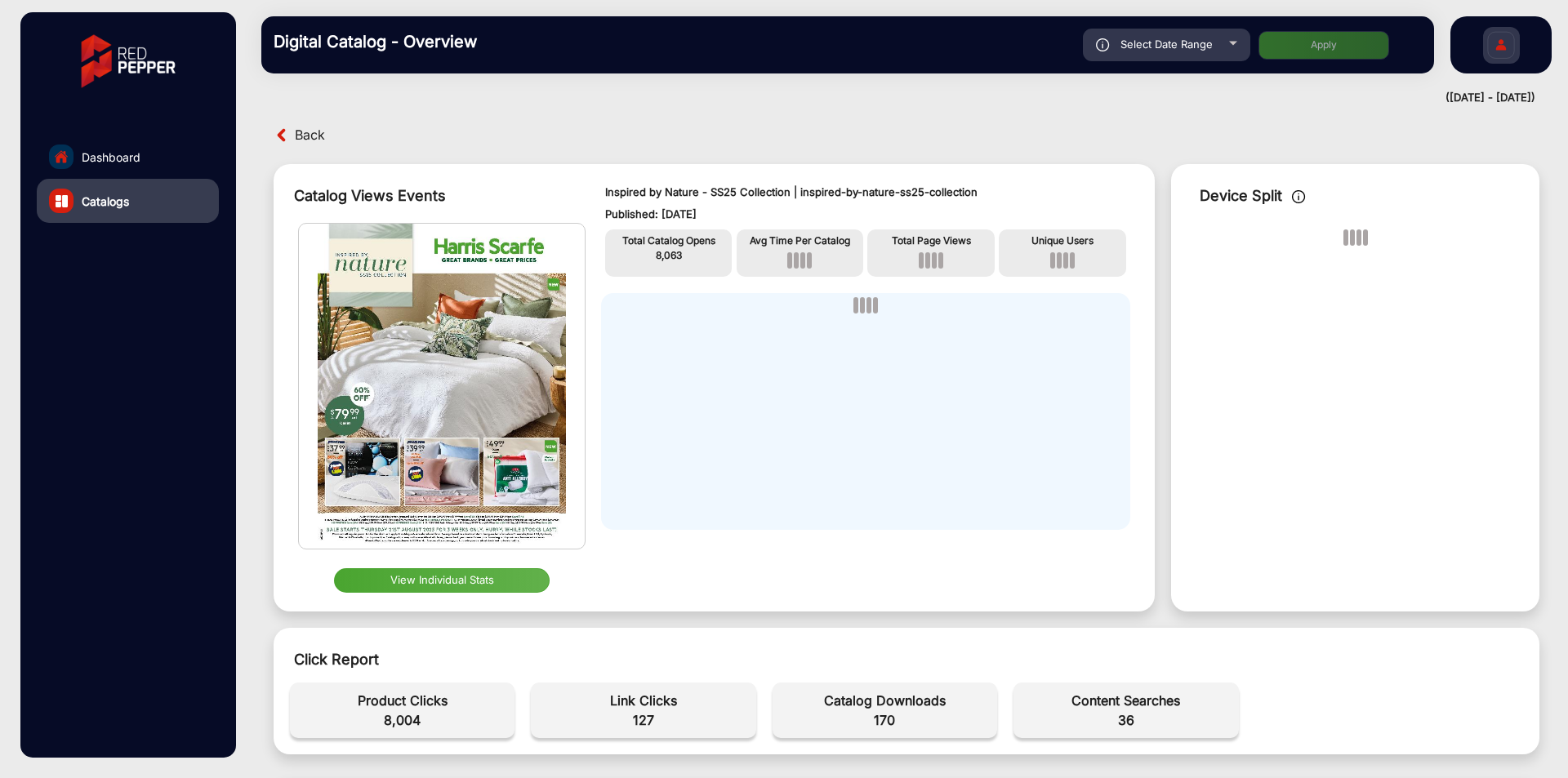
click at [471, 578] on button "View Individual Stats" at bounding box center [442, 580] width 216 height 25
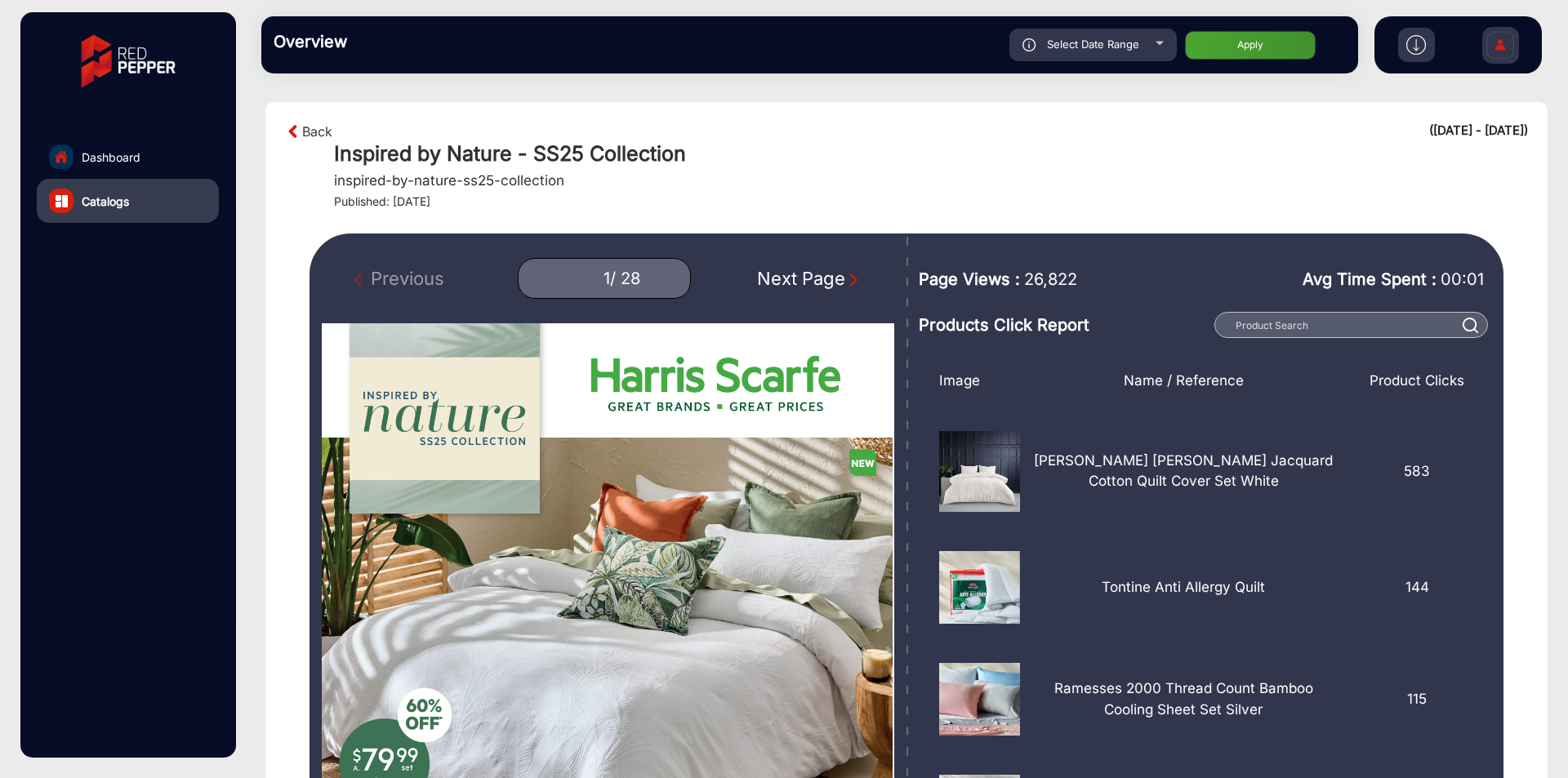
click at [827, 271] on div "Next Page" at bounding box center [809, 279] width 104 height 27
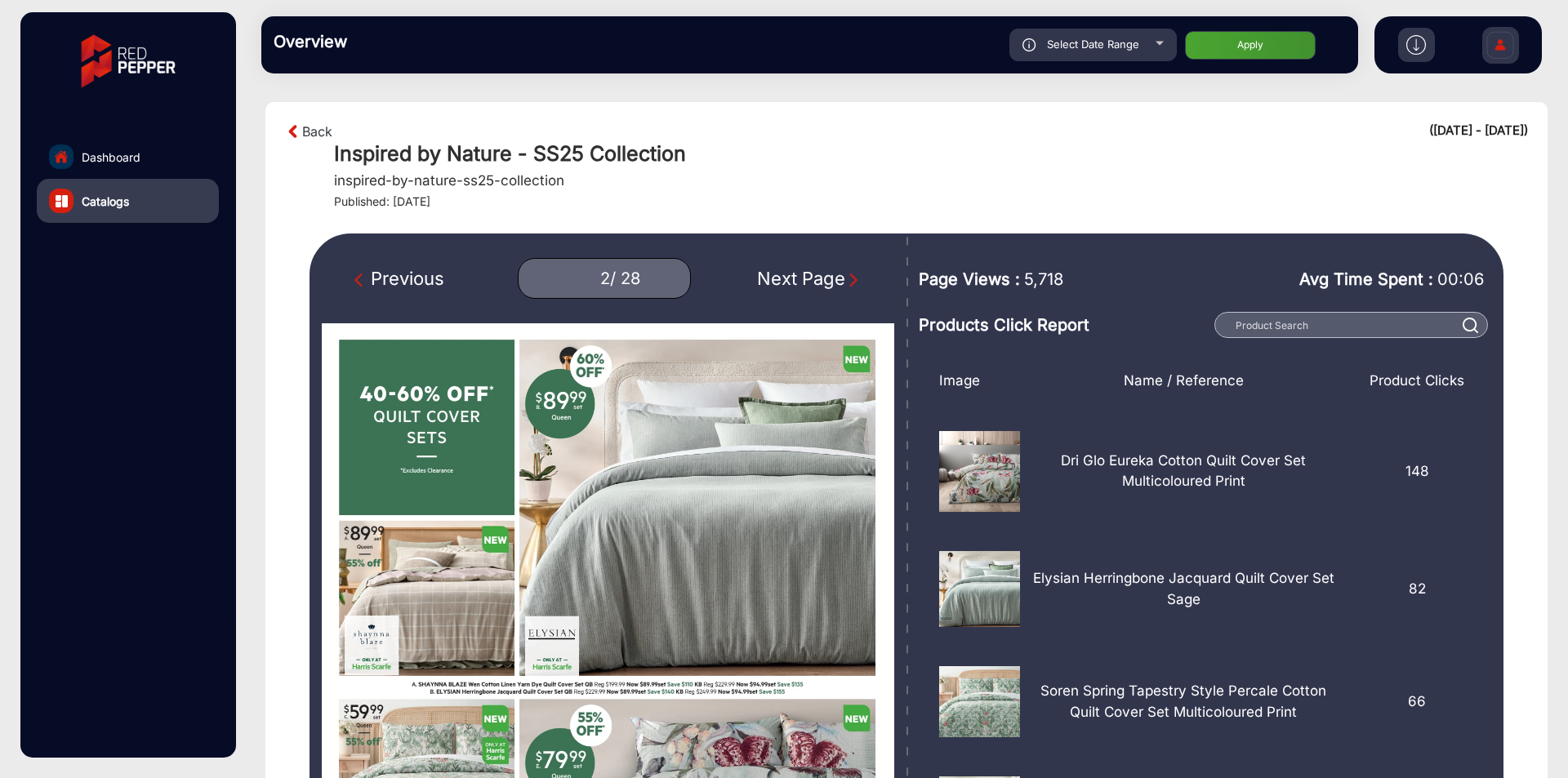
click at [827, 271] on div "Next Page" at bounding box center [809, 279] width 104 height 27
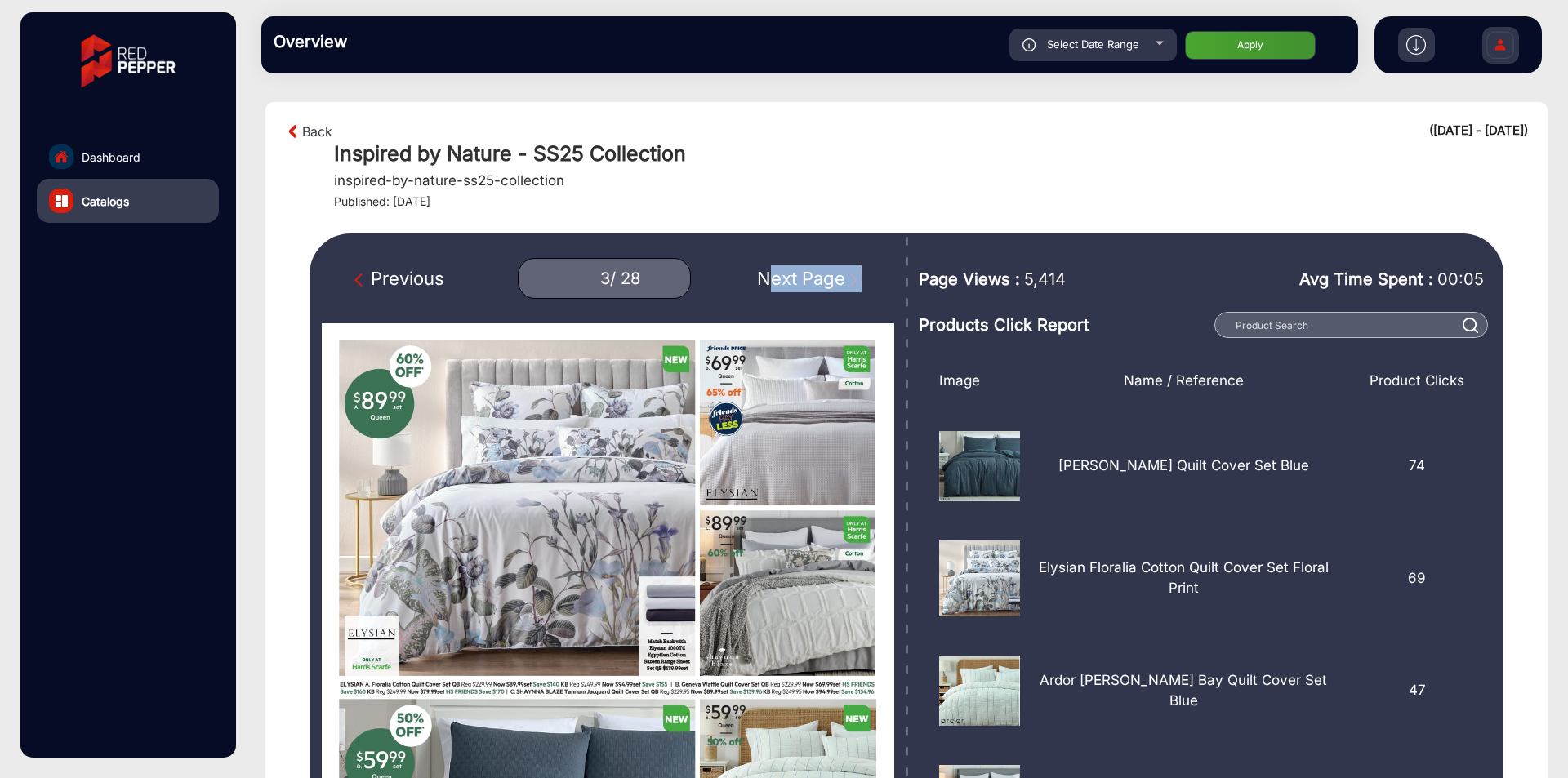
click at [827, 271] on div "Next Page" at bounding box center [809, 279] width 104 height 27
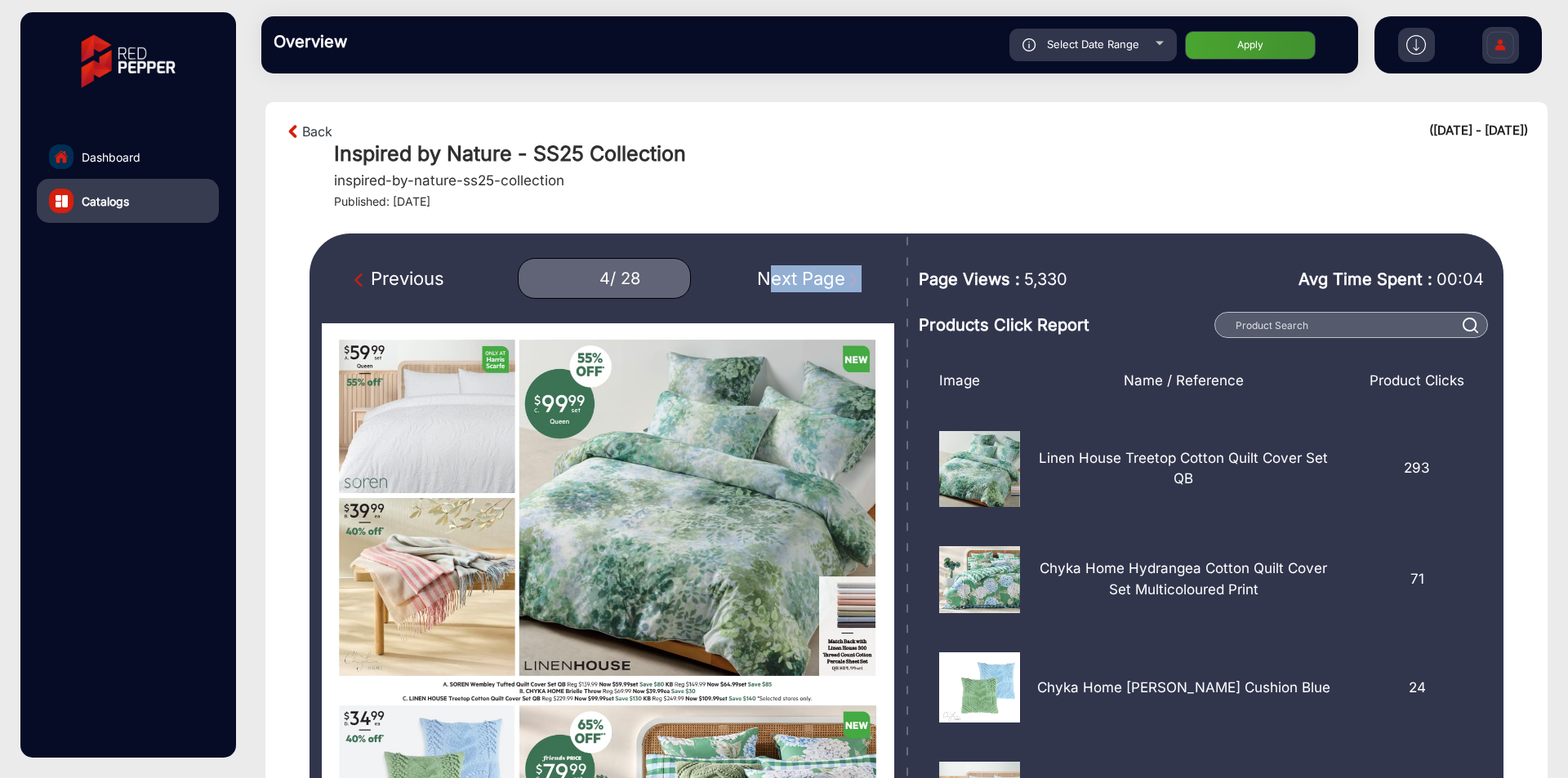
click at [827, 271] on div "Next Page" at bounding box center [809, 279] width 104 height 27
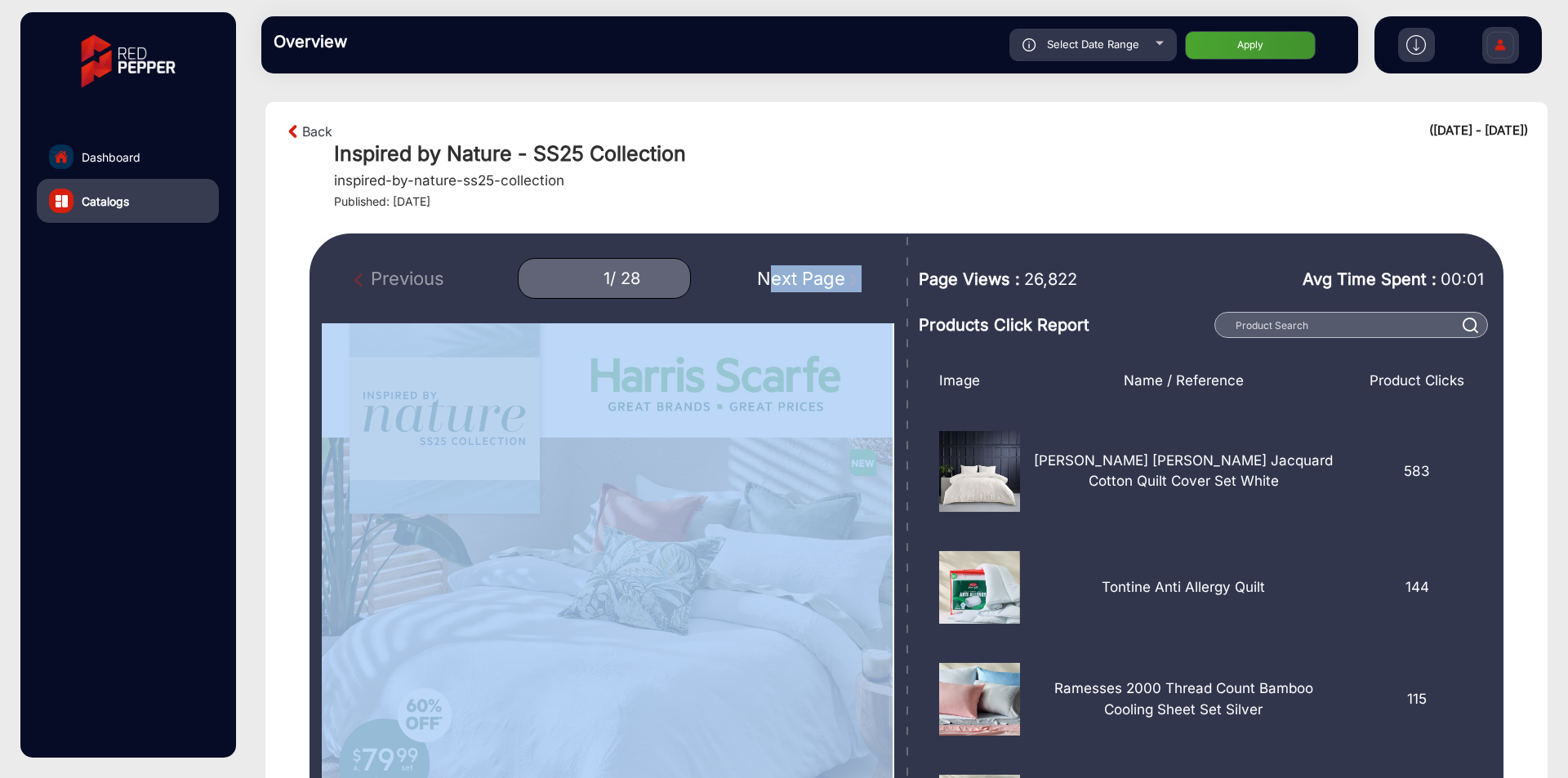
click at [827, 271] on div "Next Page" at bounding box center [809, 279] width 104 height 27
type input "1"
click at [316, 129] on link "Back" at bounding box center [317, 131] width 31 height 20
